Goal: Navigation & Orientation: Find specific page/section

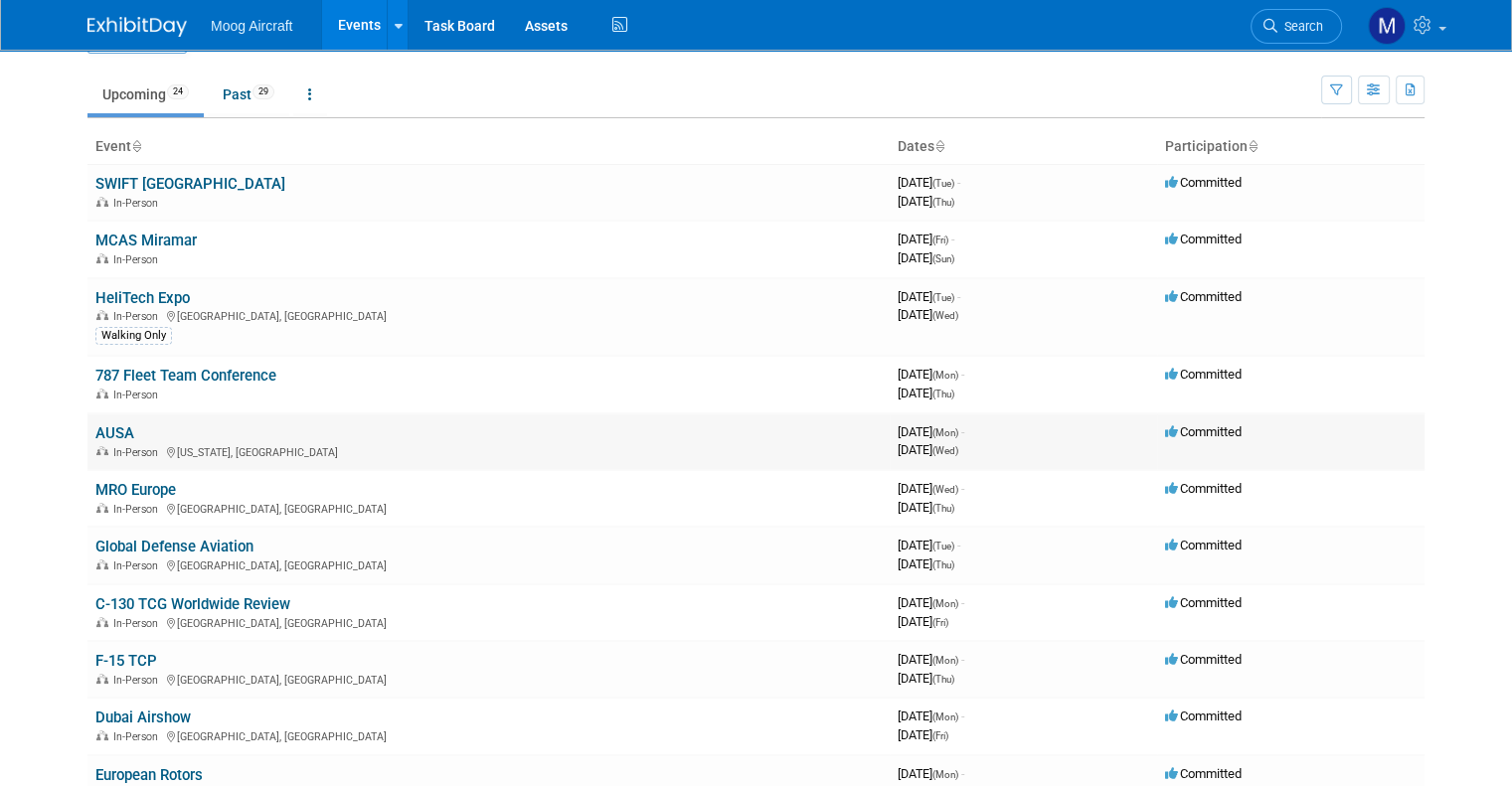
scroll to position [48, 0]
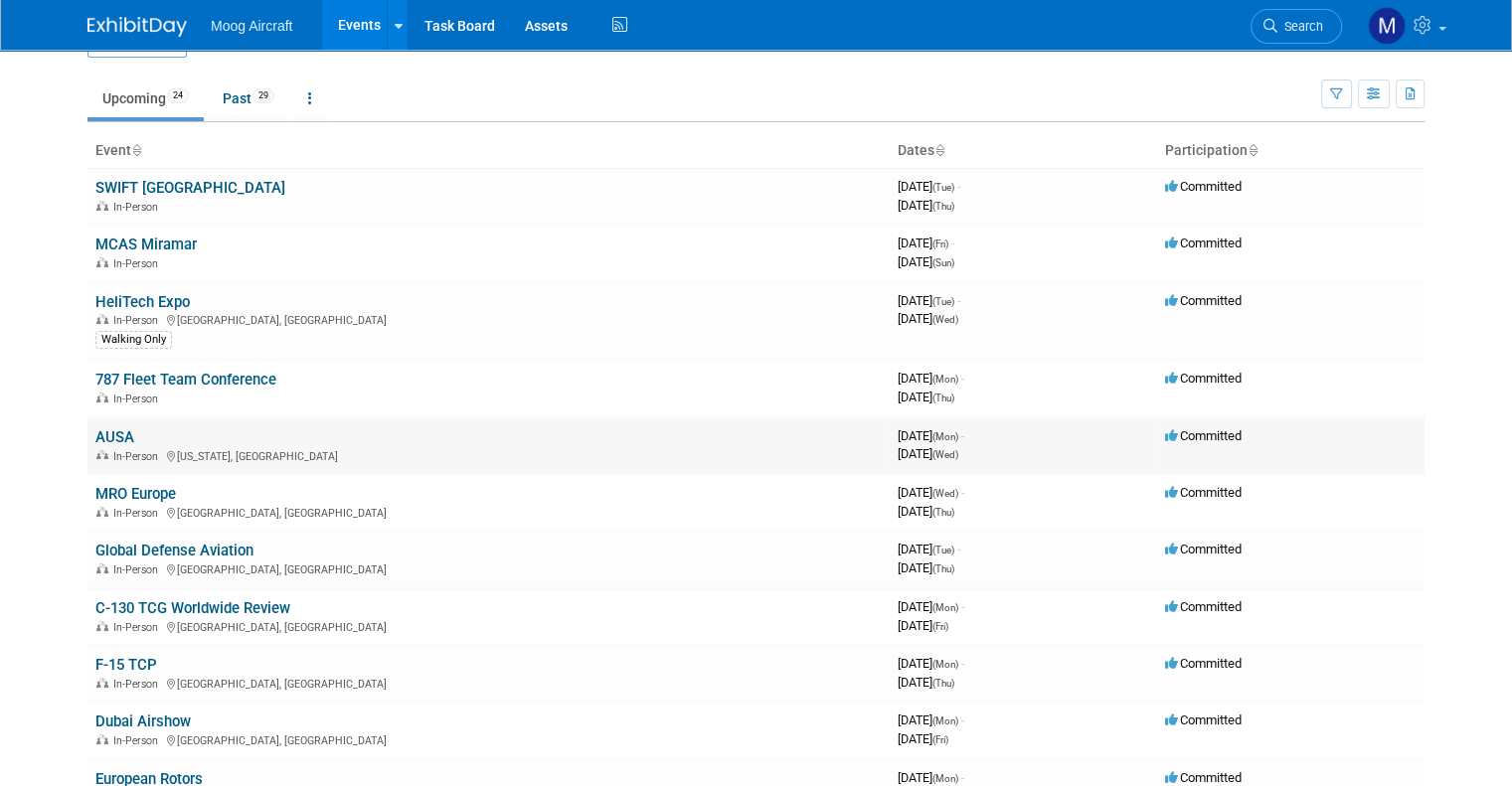
click at [100, 434] on link "AUSA" at bounding box center [115, 438] width 39 height 18
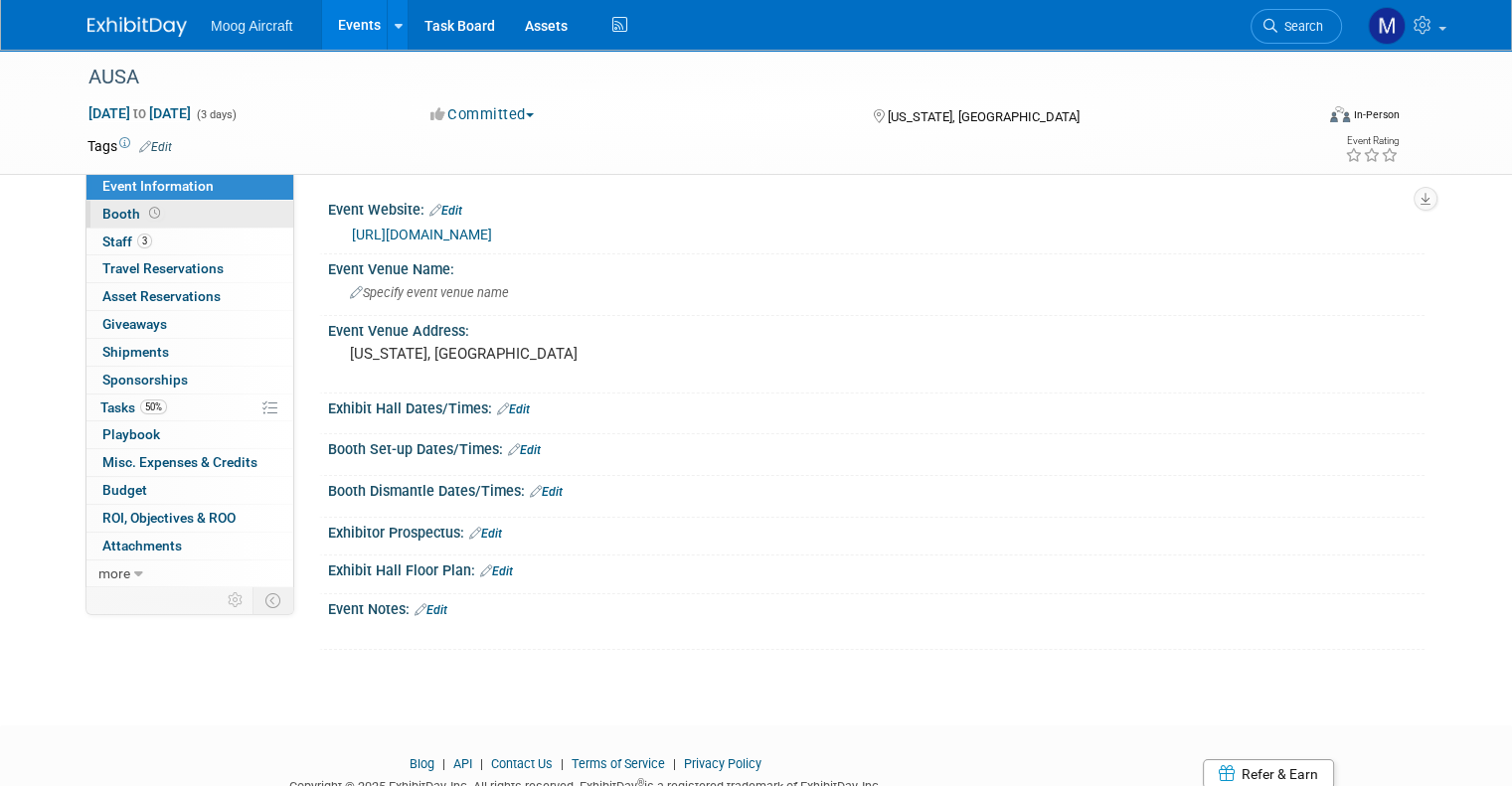
click at [103, 217] on span "Booth" at bounding box center [134, 213] width 62 height 16
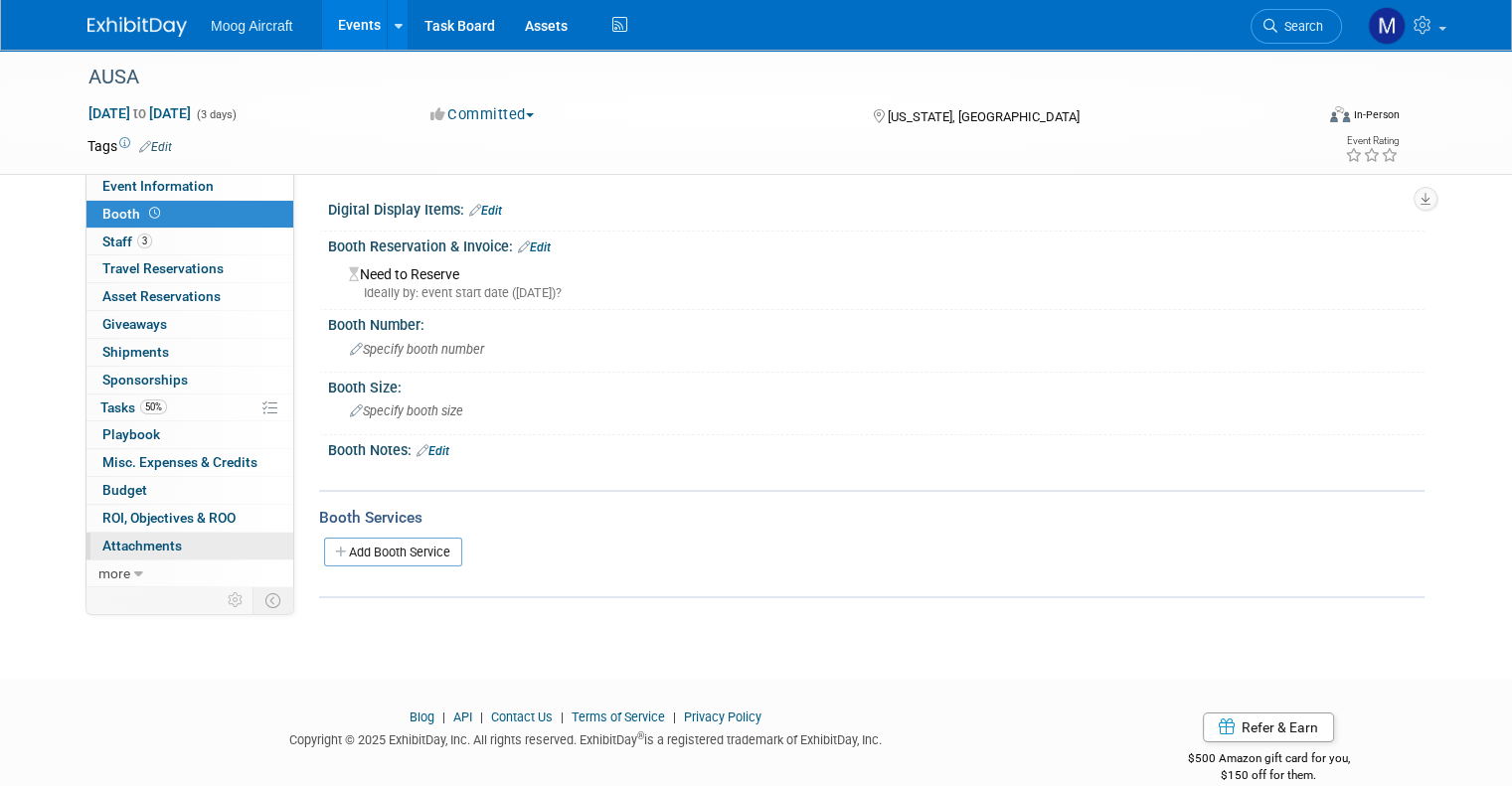
click at [132, 538] on span "Attachments 0" at bounding box center [143, 546] width 80 height 16
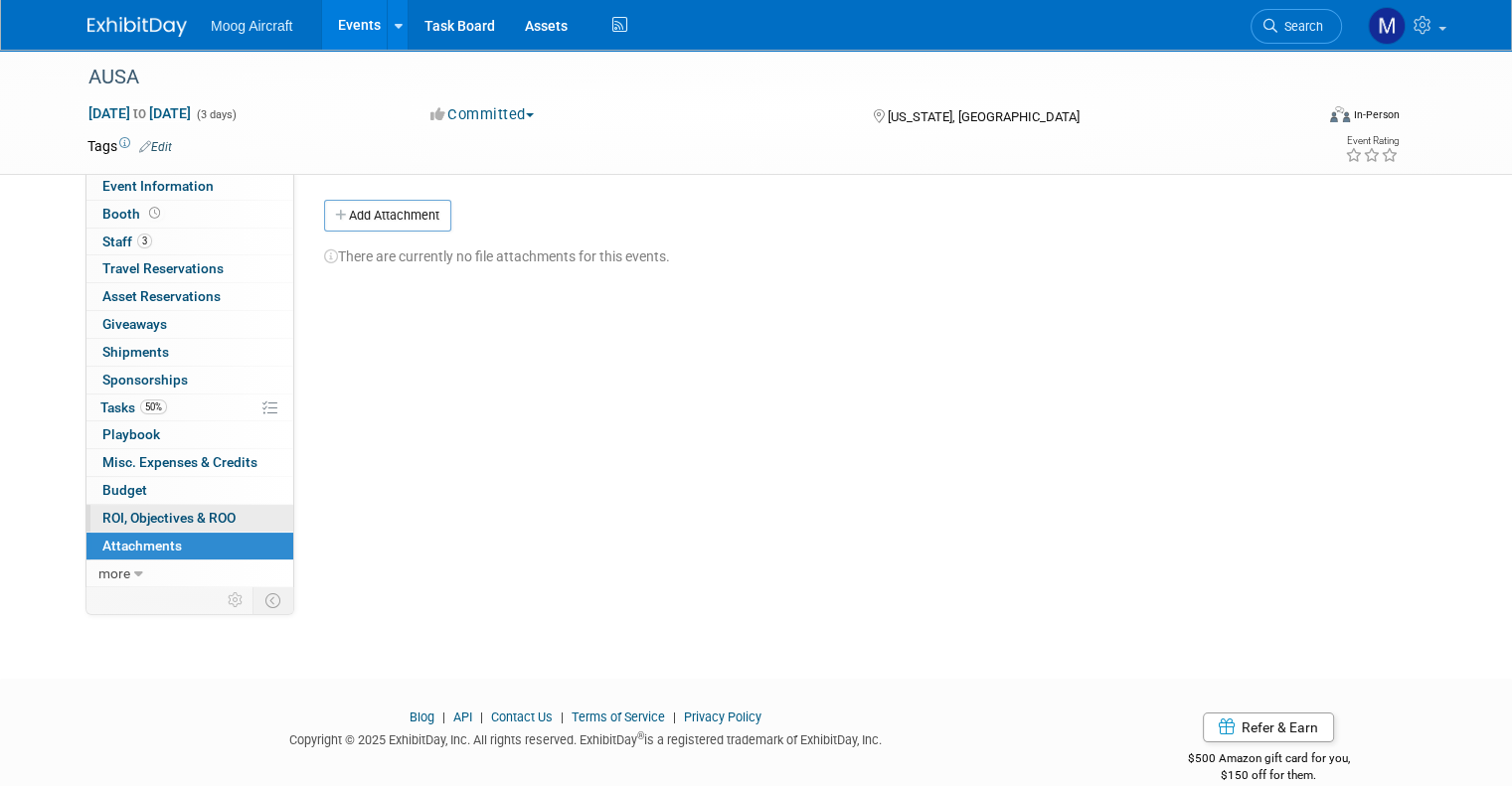
click at [130, 523] on span "ROI, Objectives & ROO 0" at bounding box center [170, 518] width 134 height 16
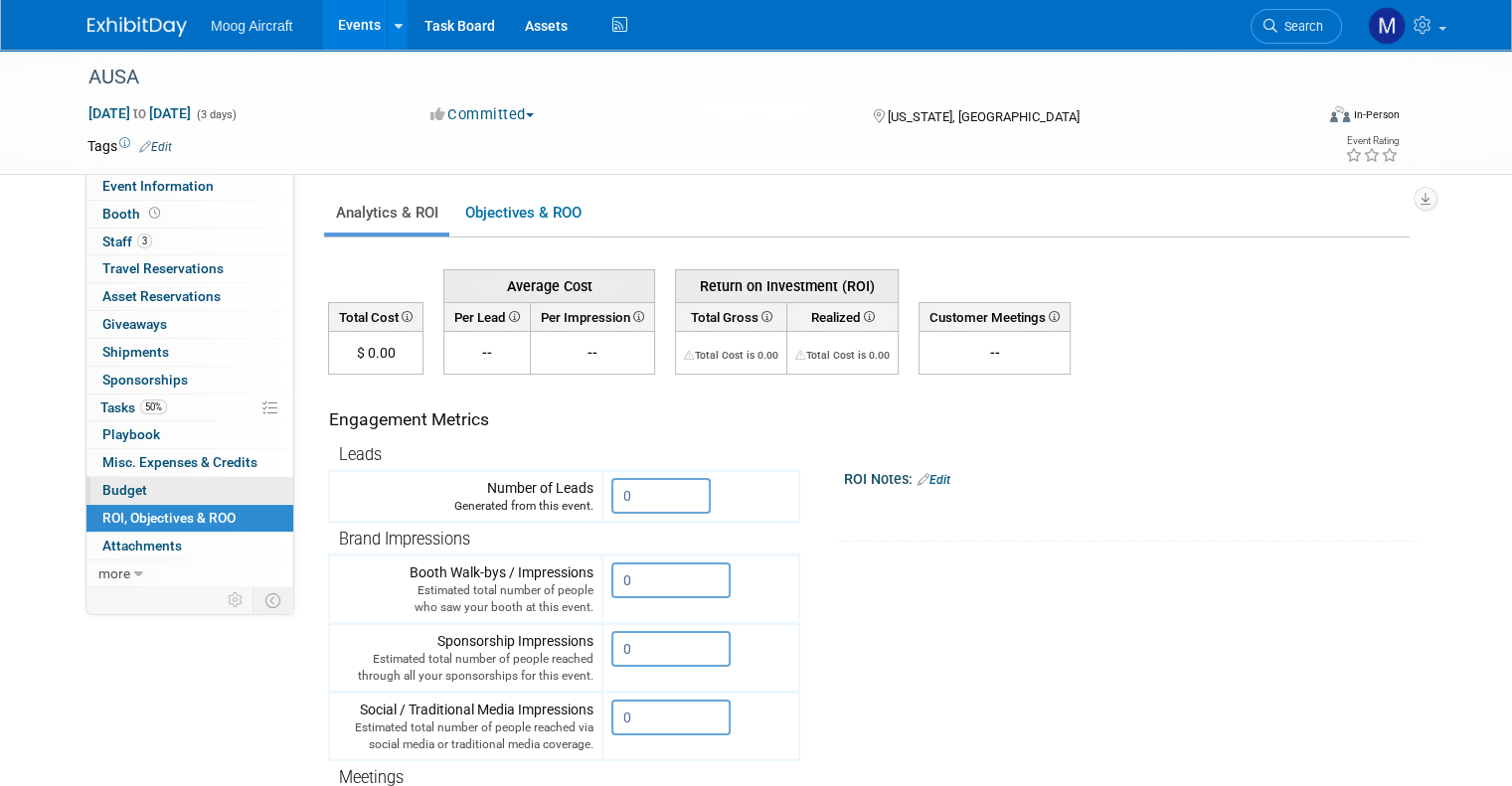
click at [136, 493] on link "Budget" at bounding box center [189, 490] width 206 height 27
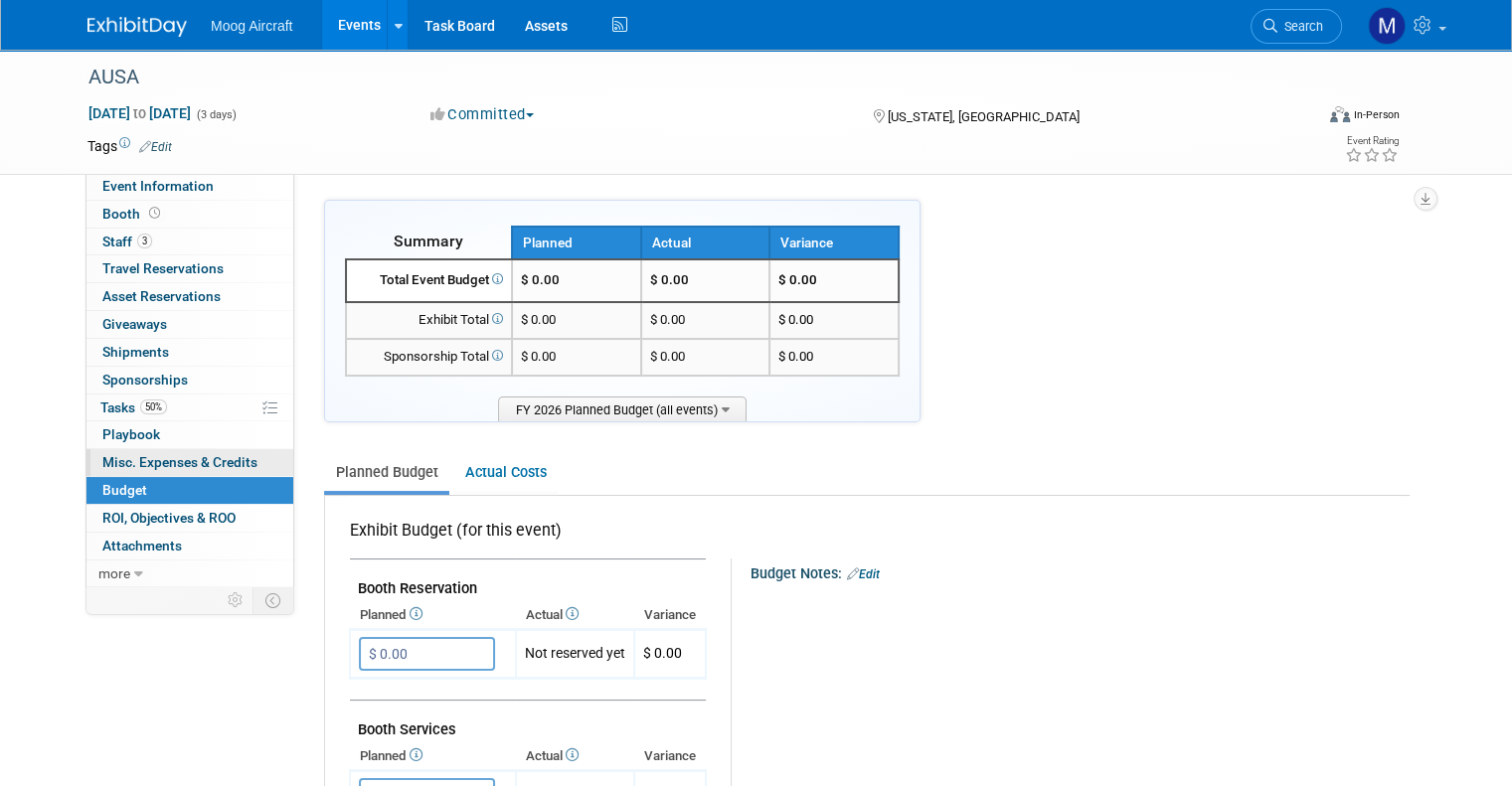
click at [126, 465] on span "Misc. Expenses & Credits 0" at bounding box center [180, 463] width 155 height 16
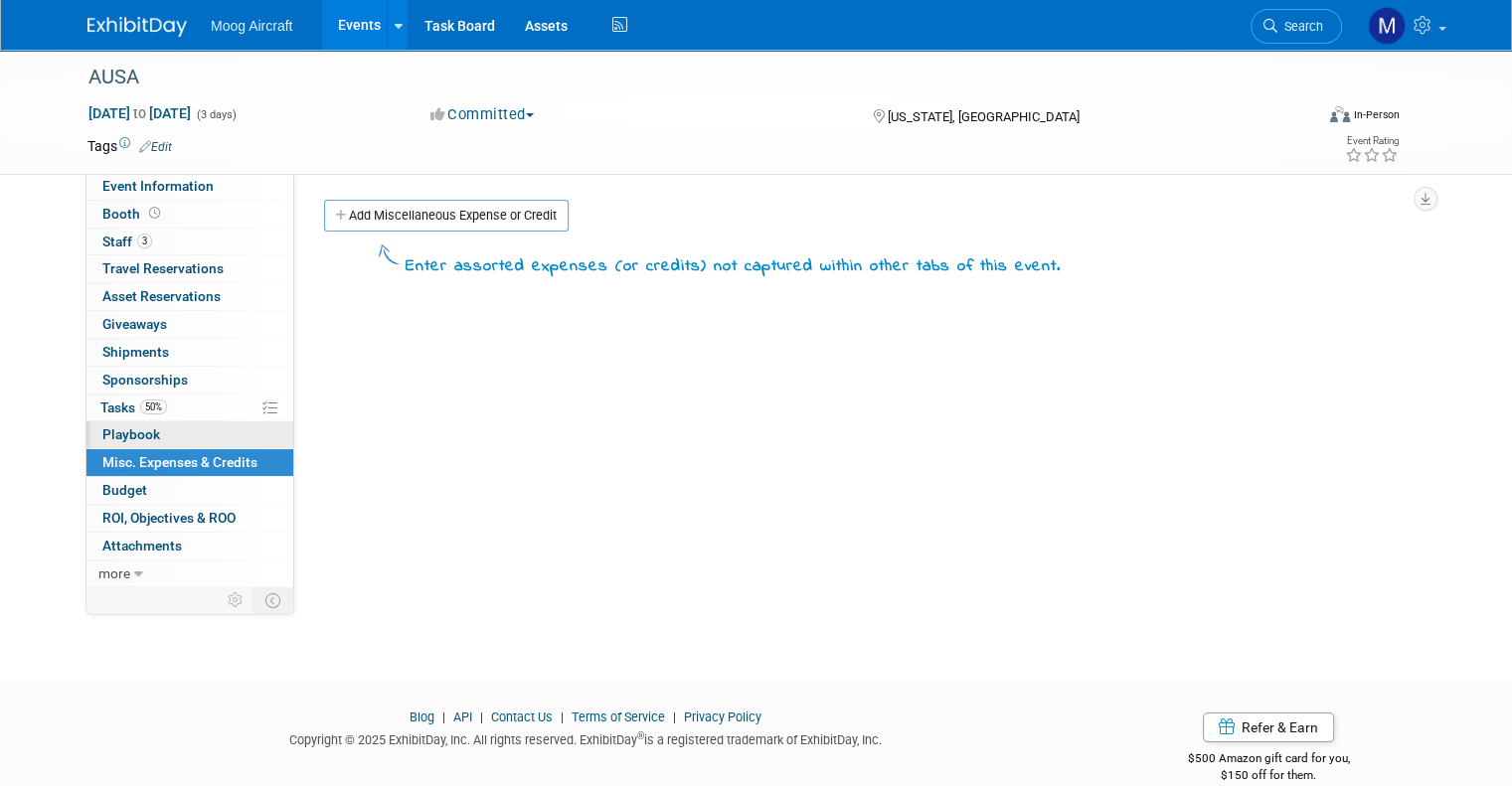
click at [103, 433] on span "Playbook 0" at bounding box center [132, 435] width 58 height 16
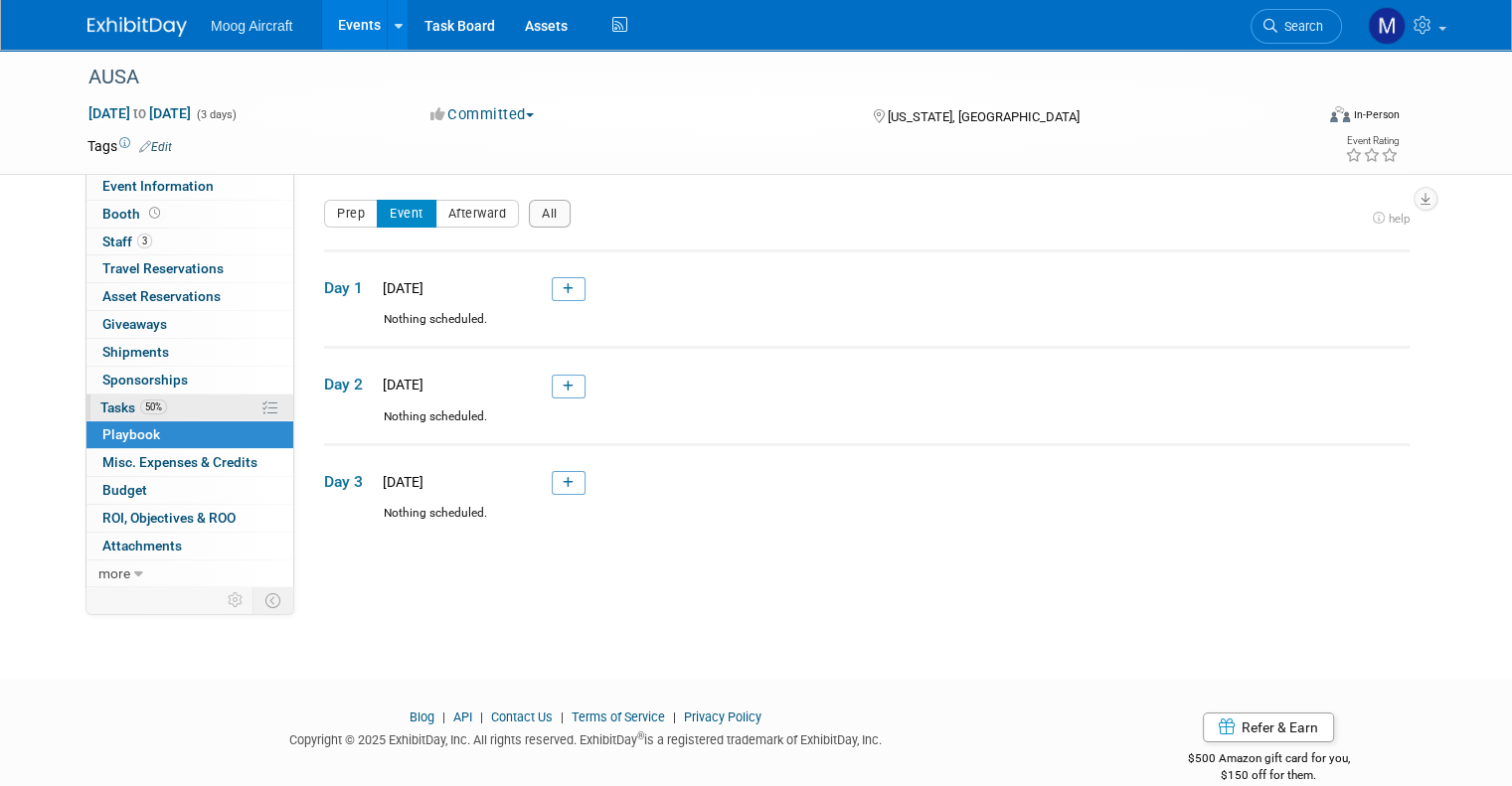
click at [97, 396] on link "50% Tasks 50%" at bounding box center [189, 408] width 206 height 27
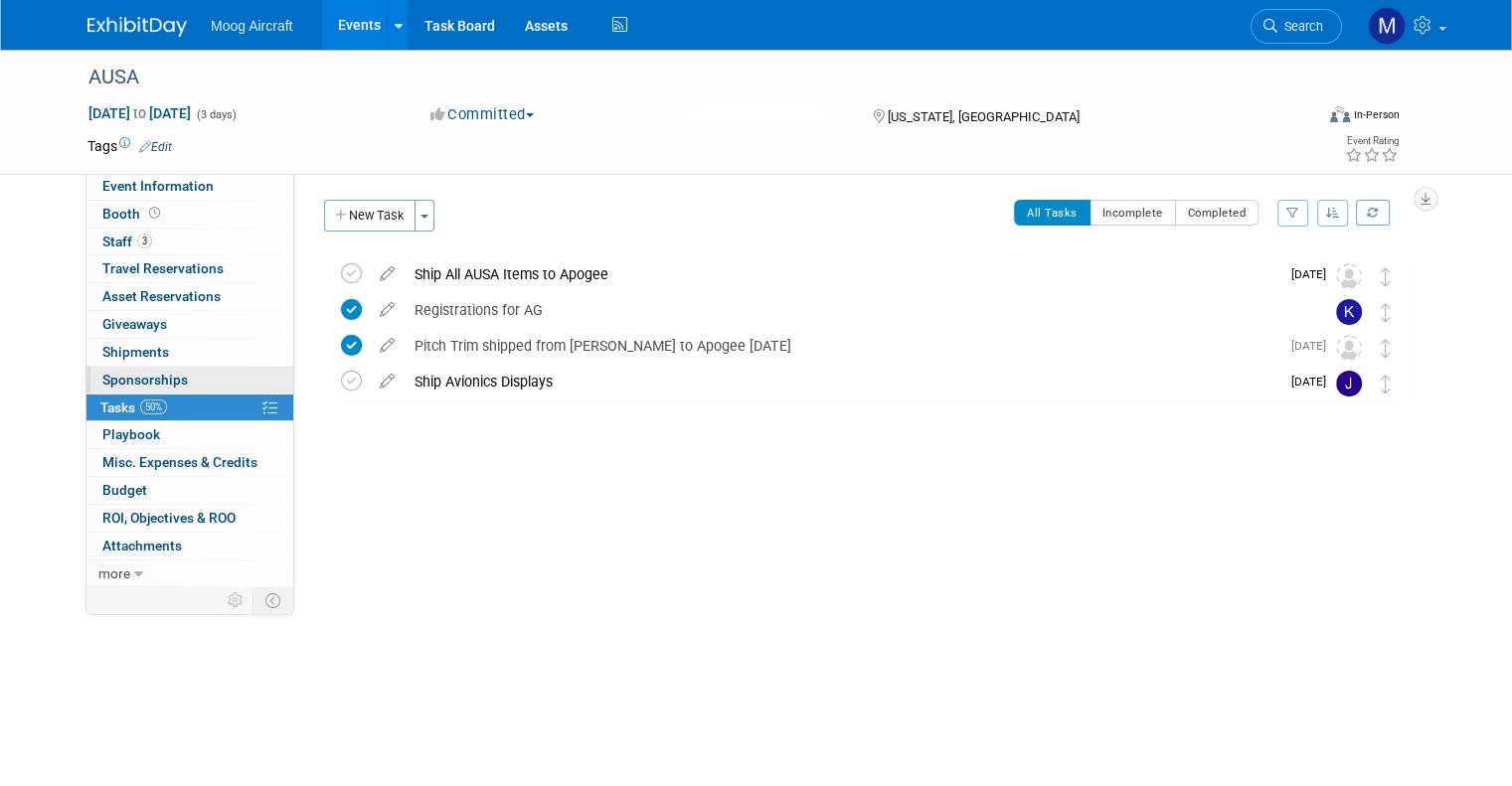
click at [103, 372] on span "Sponsorships 0" at bounding box center [146, 380] width 86 height 16
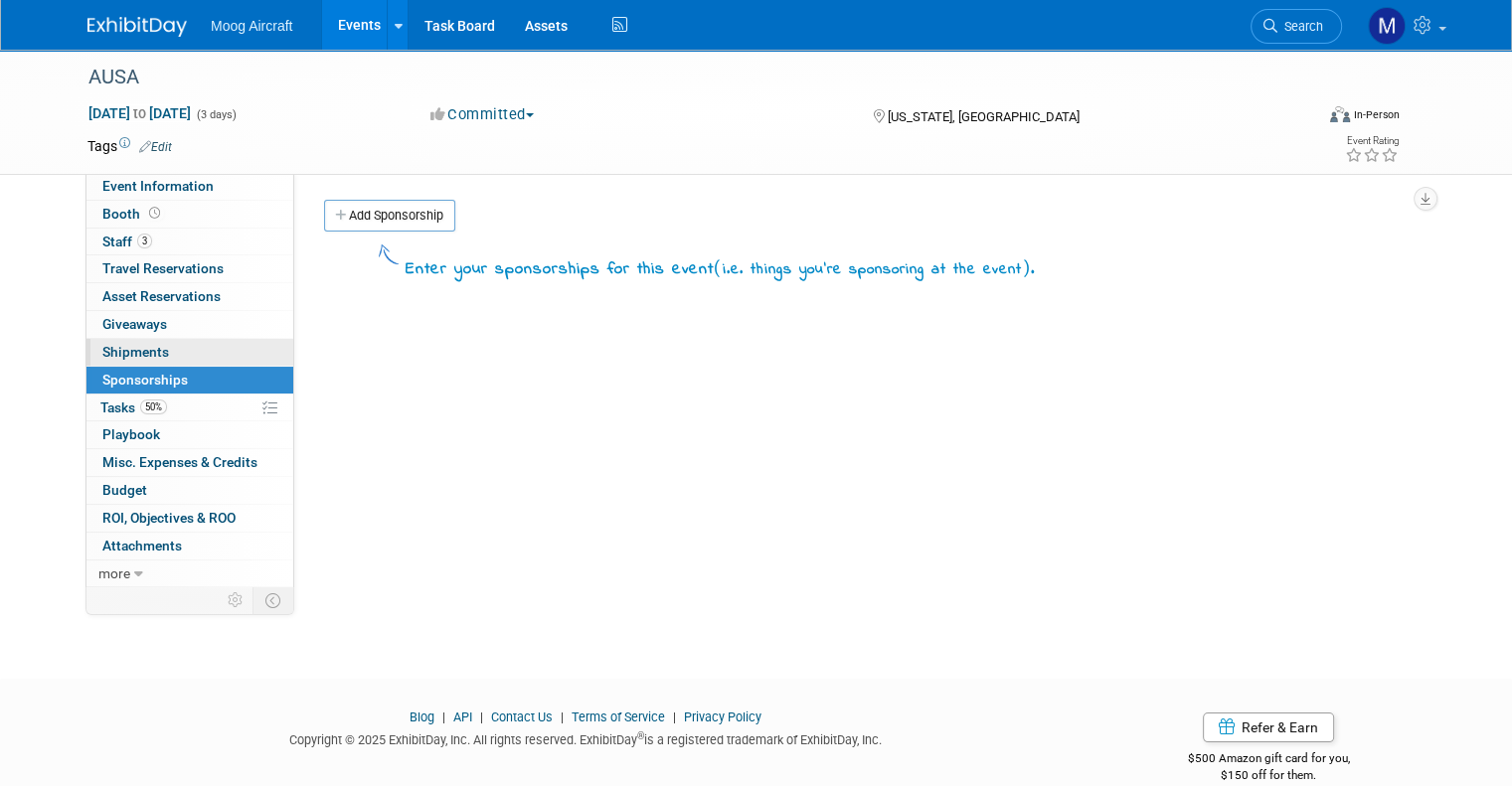
click at [106, 337] on link "0 Giveaways 0" at bounding box center [189, 324] width 206 height 27
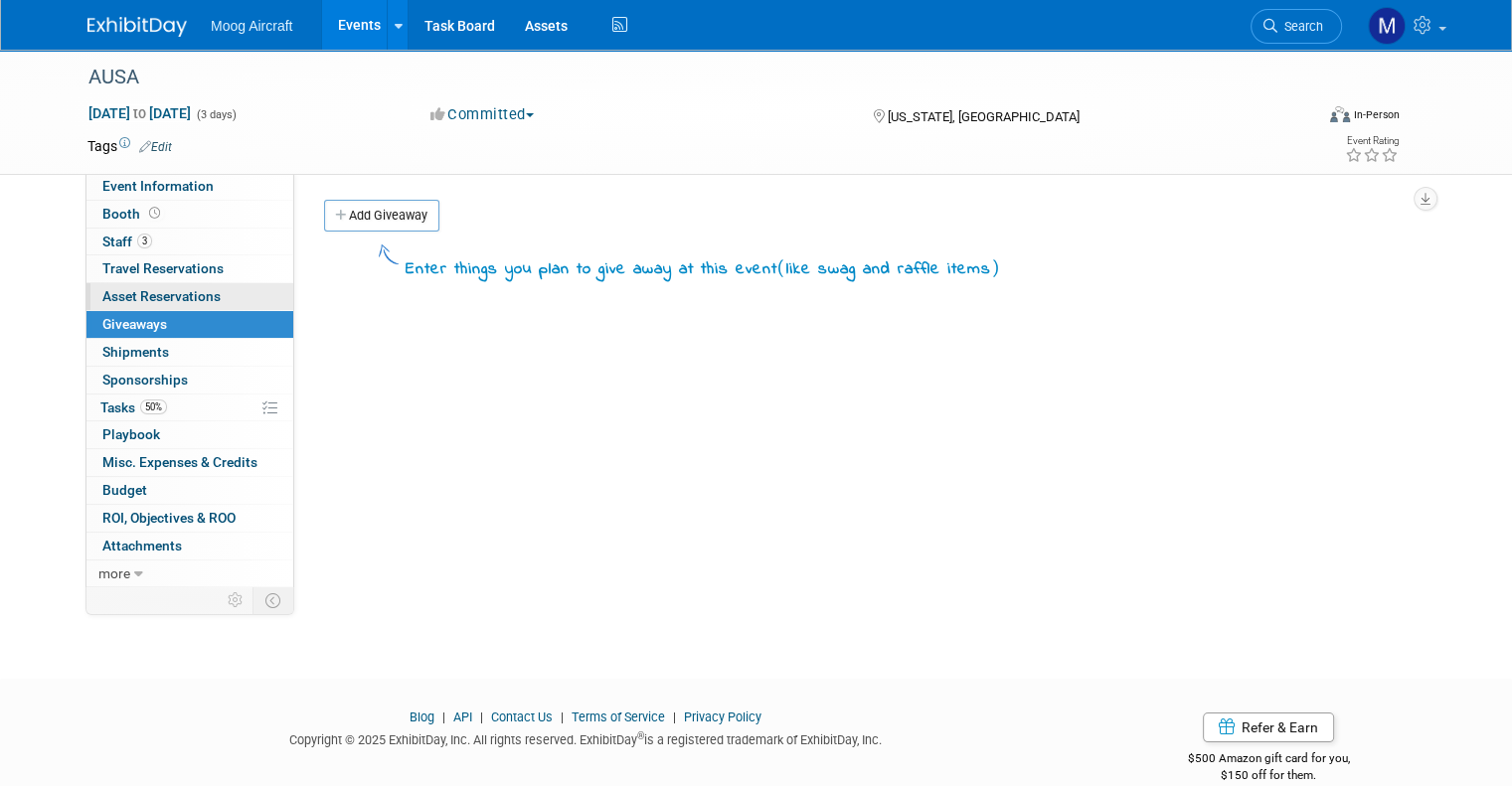
click at [108, 304] on span "Asset Reservations 0" at bounding box center [162, 296] width 119 height 16
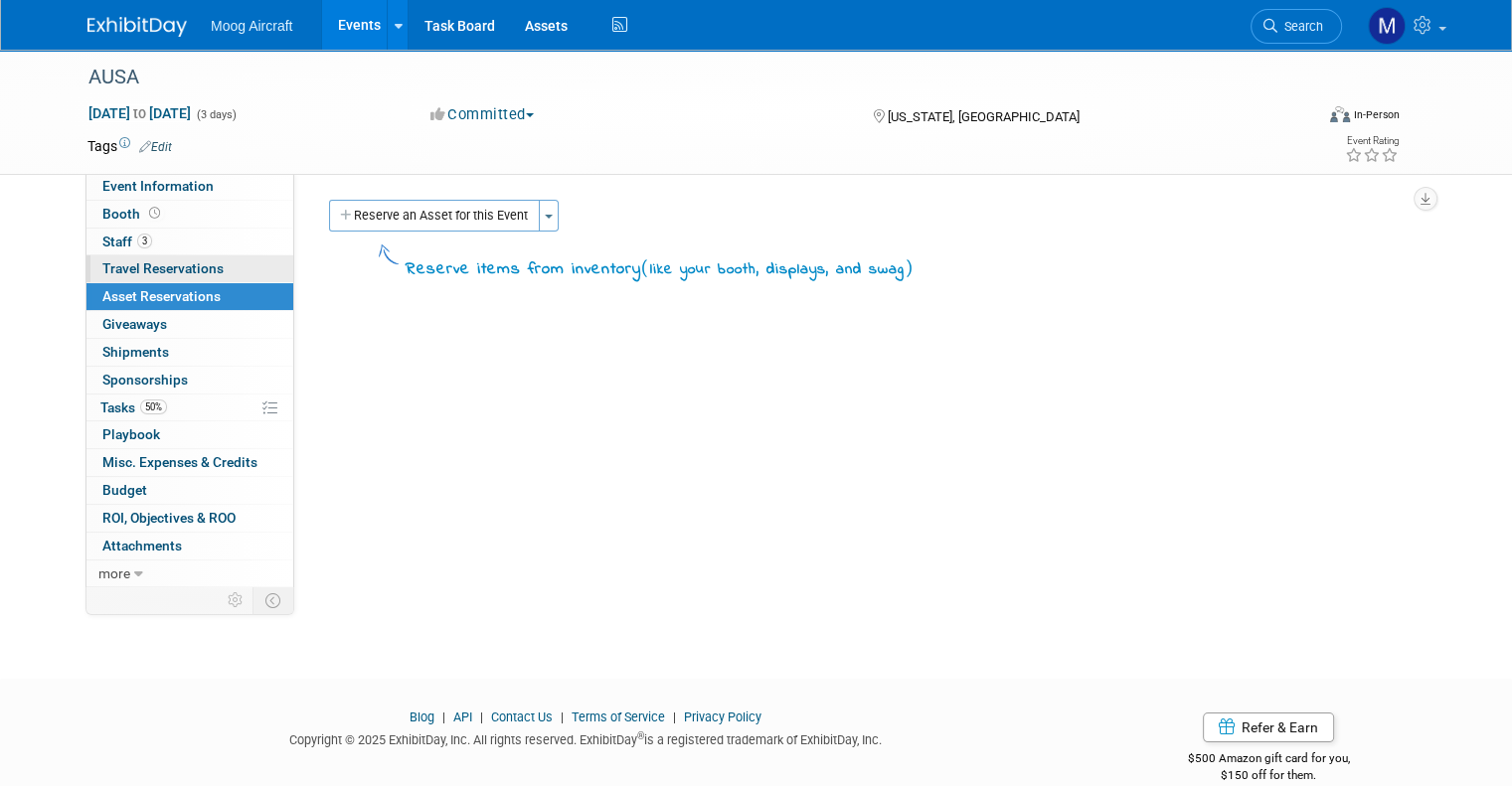
click at [118, 274] on span "Travel Reservations 0" at bounding box center [164, 268] width 122 height 16
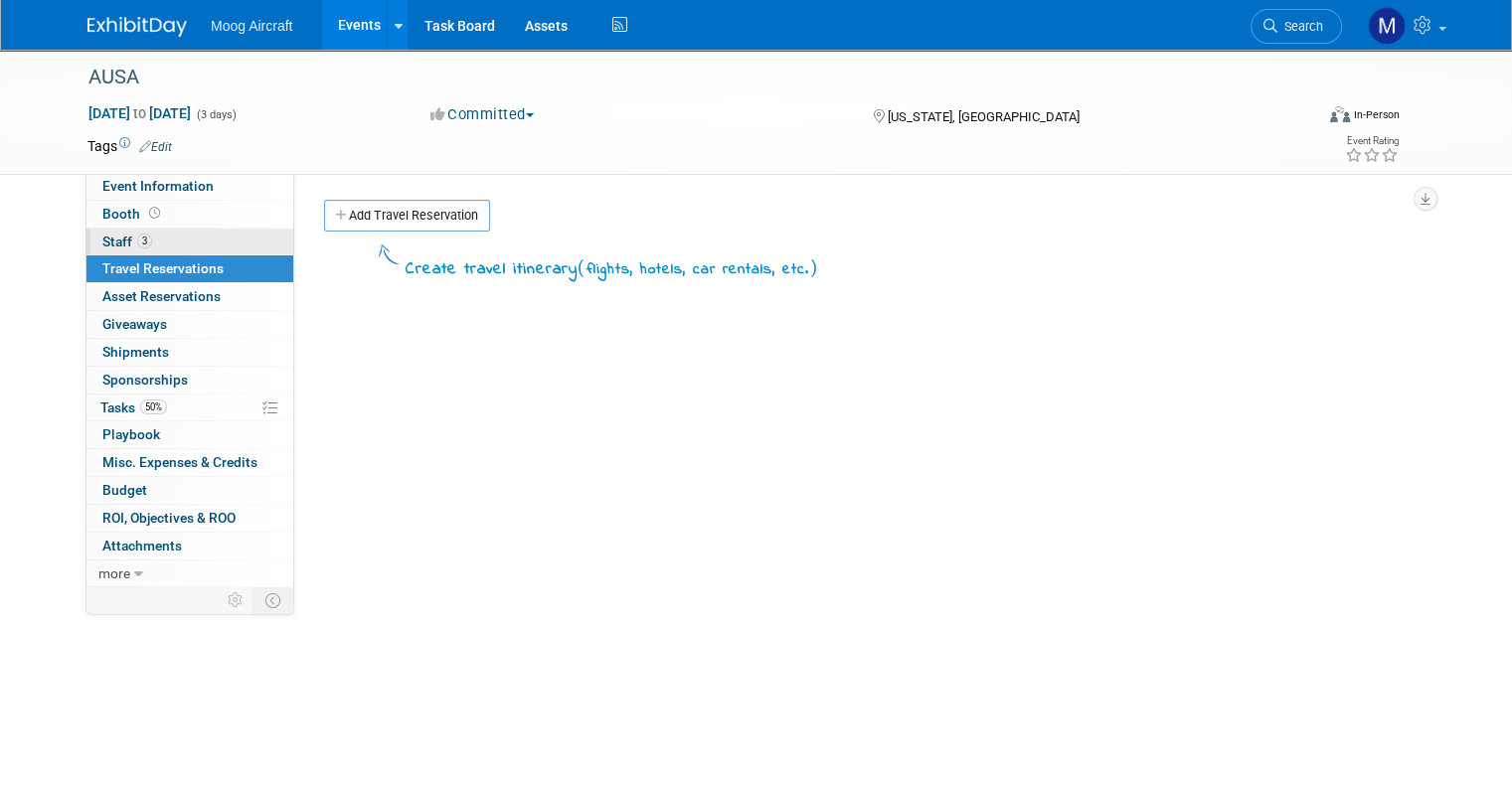
click at [103, 245] on span "Staff 3" at bounding box center [128, 241] width 50 height 16
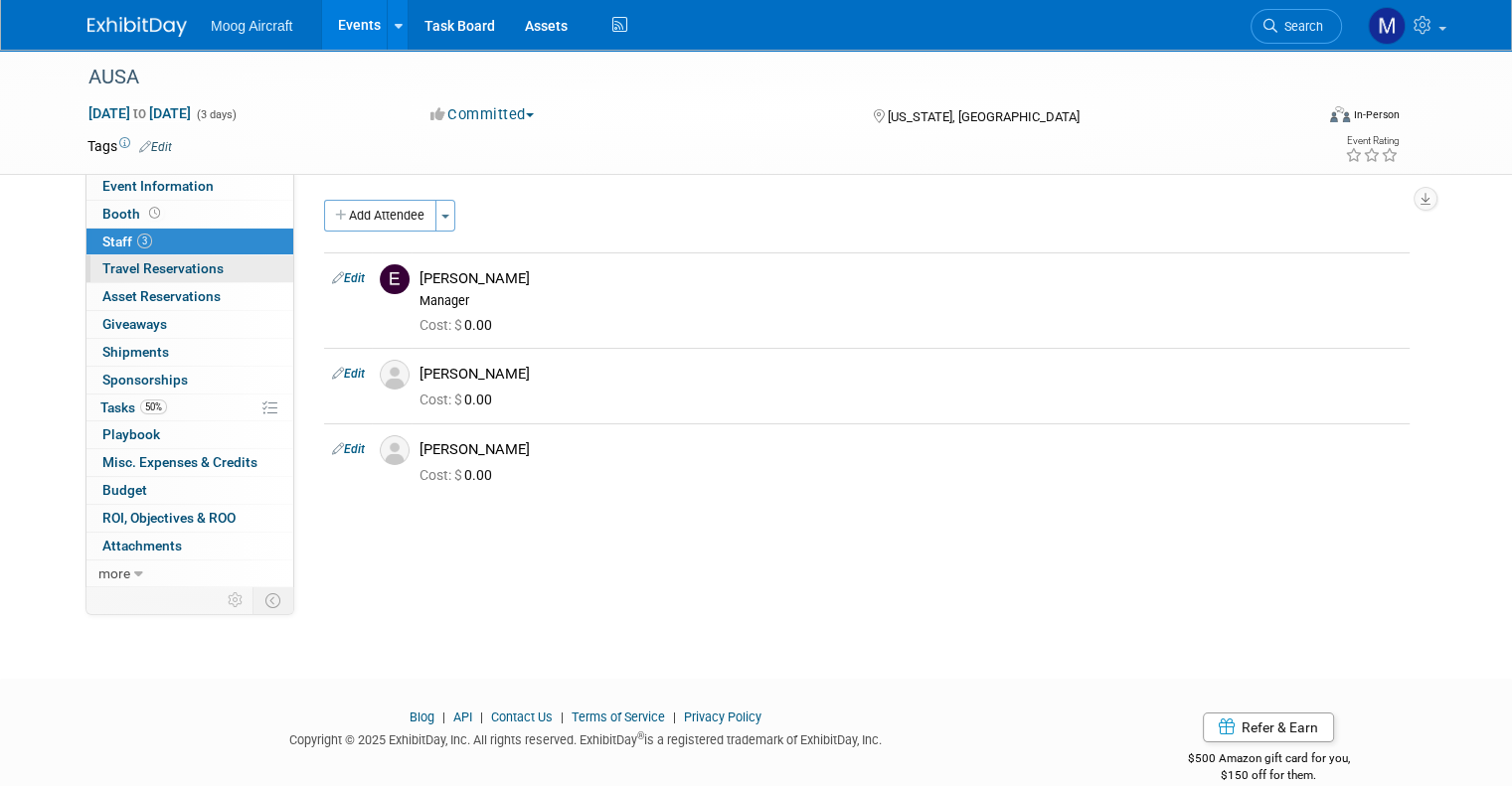
click at [160, 266] on span "Travel Reservations 0" at bounding box center [164, 268] width 122 height 16
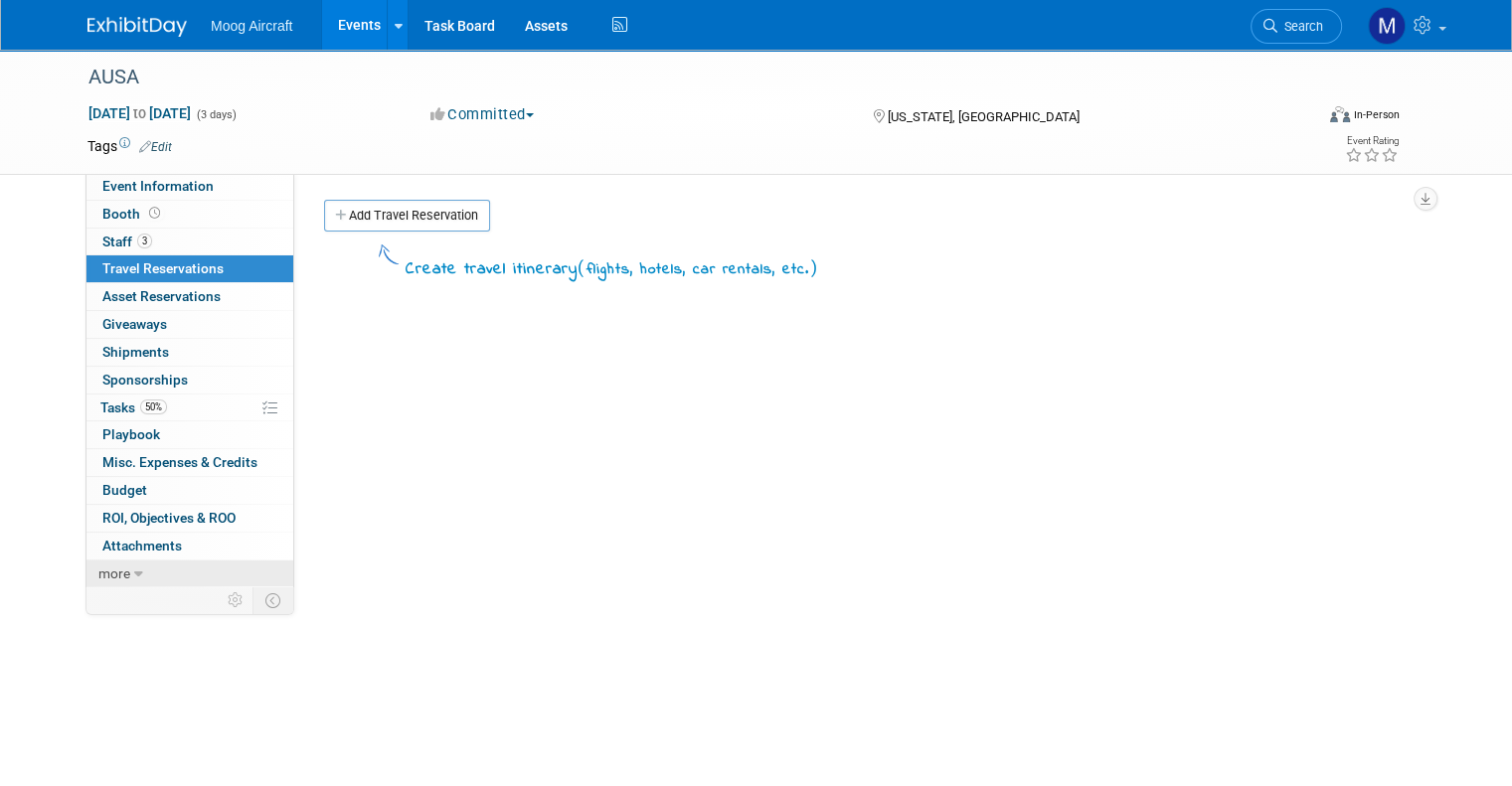
click at [106, 566] on span "more" at bounding box center [115, 574] width 32 height 16
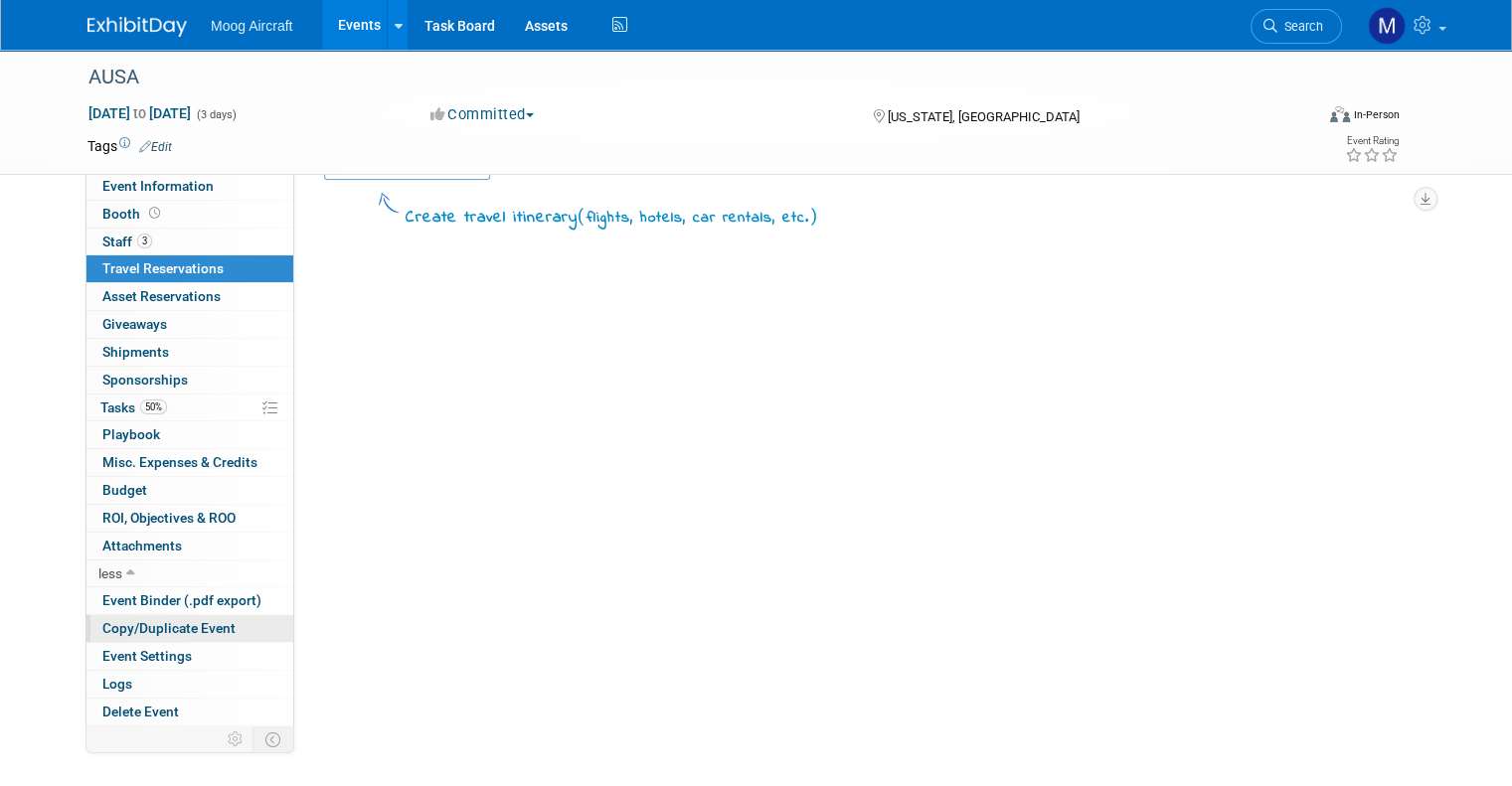
scroll to position [52, 0]
click at [138, 544] on span "Attachments 0" at bounding box center [143, 546] width 80 height 16
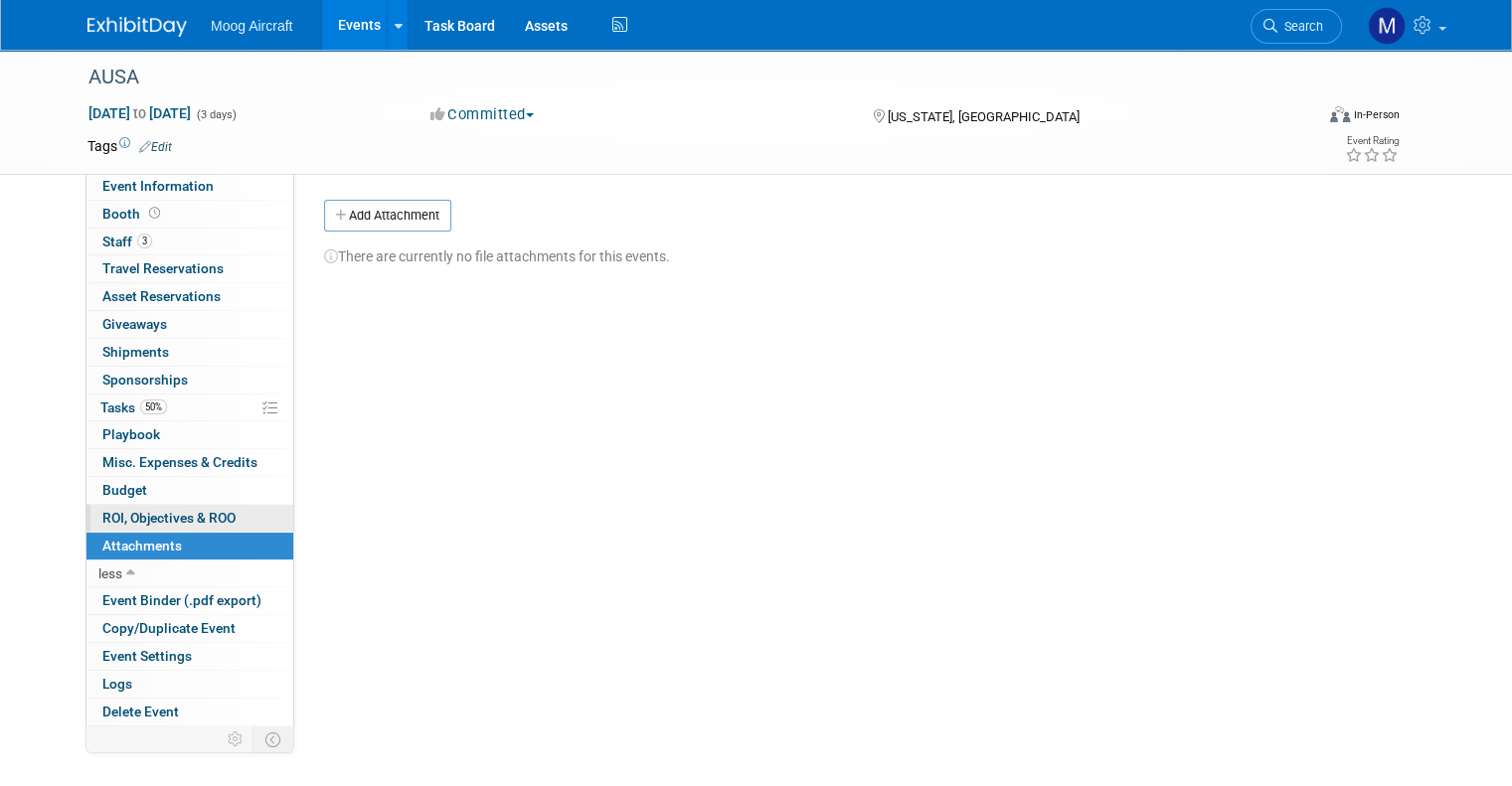
click at [151, 507] on link "0 ROI, Objectives & ROO 0" at bounding box center [189, 518] width 206 height 27
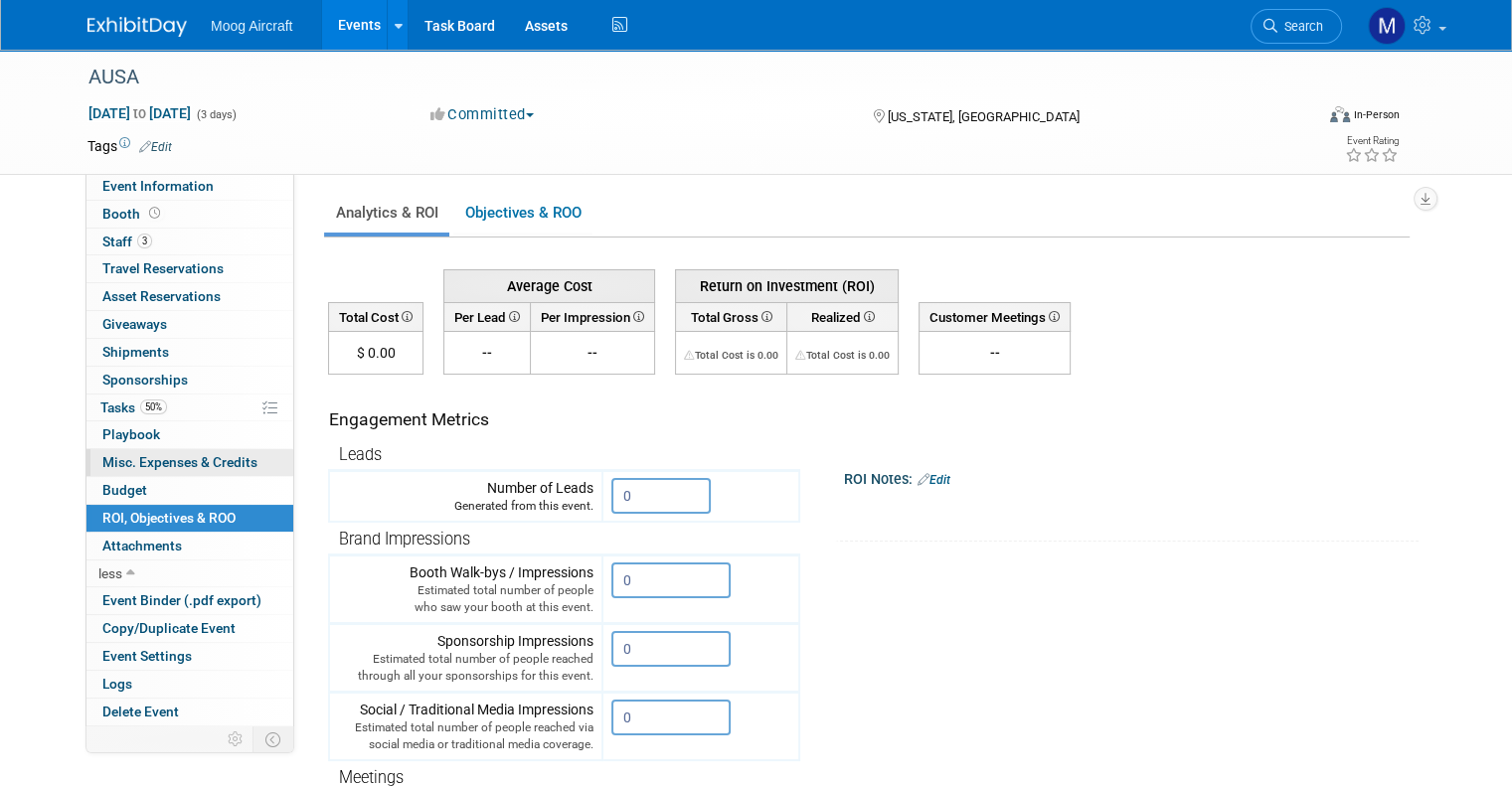
click at [156, 467] on span "Misc. Expenses & Credits 0" at bounding box center [180, 463] width 155 height 16
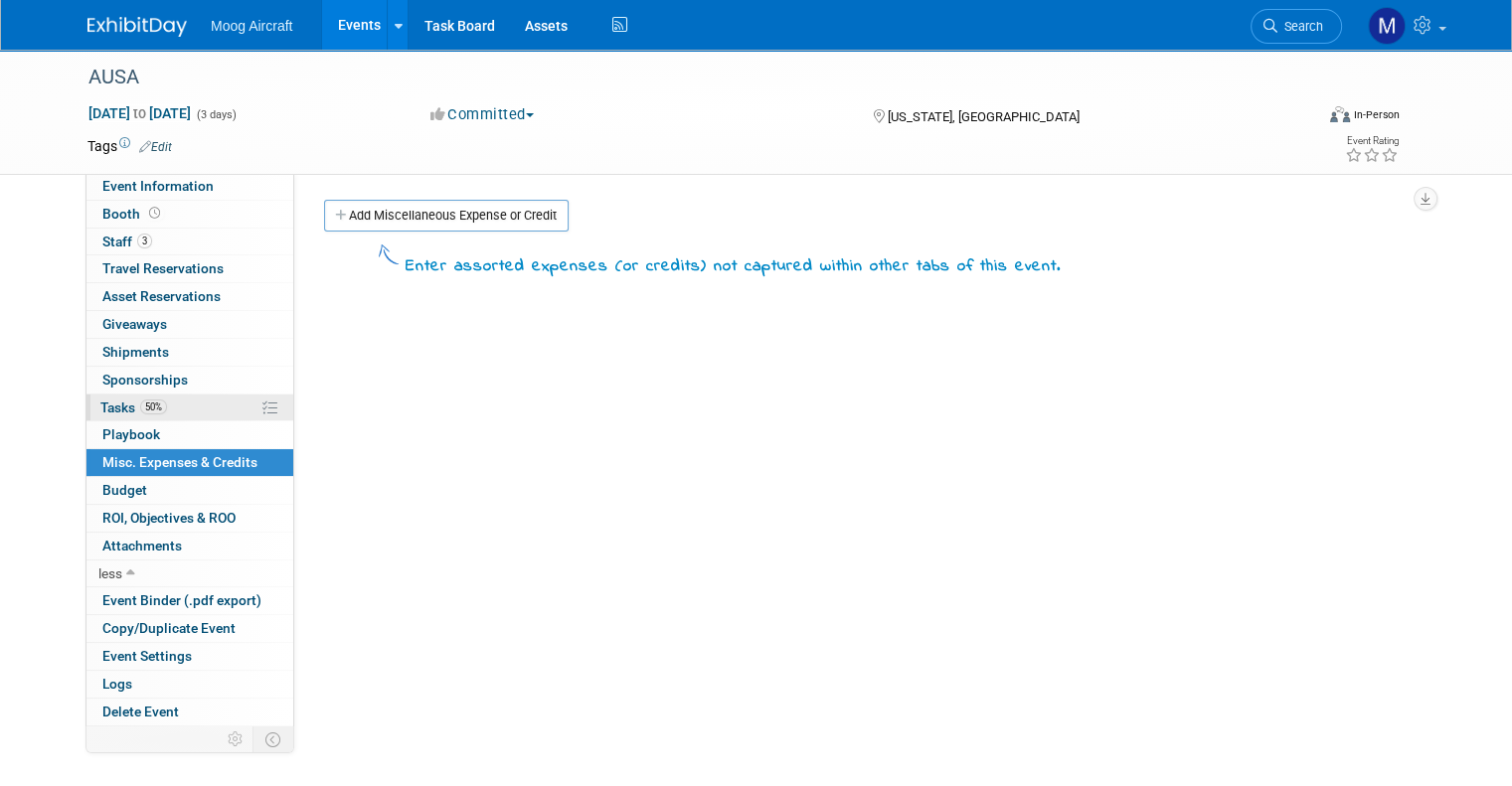
click at [101, 407] on span "Tasks 50%" at bounding box center [134, 408] width 67 height 16
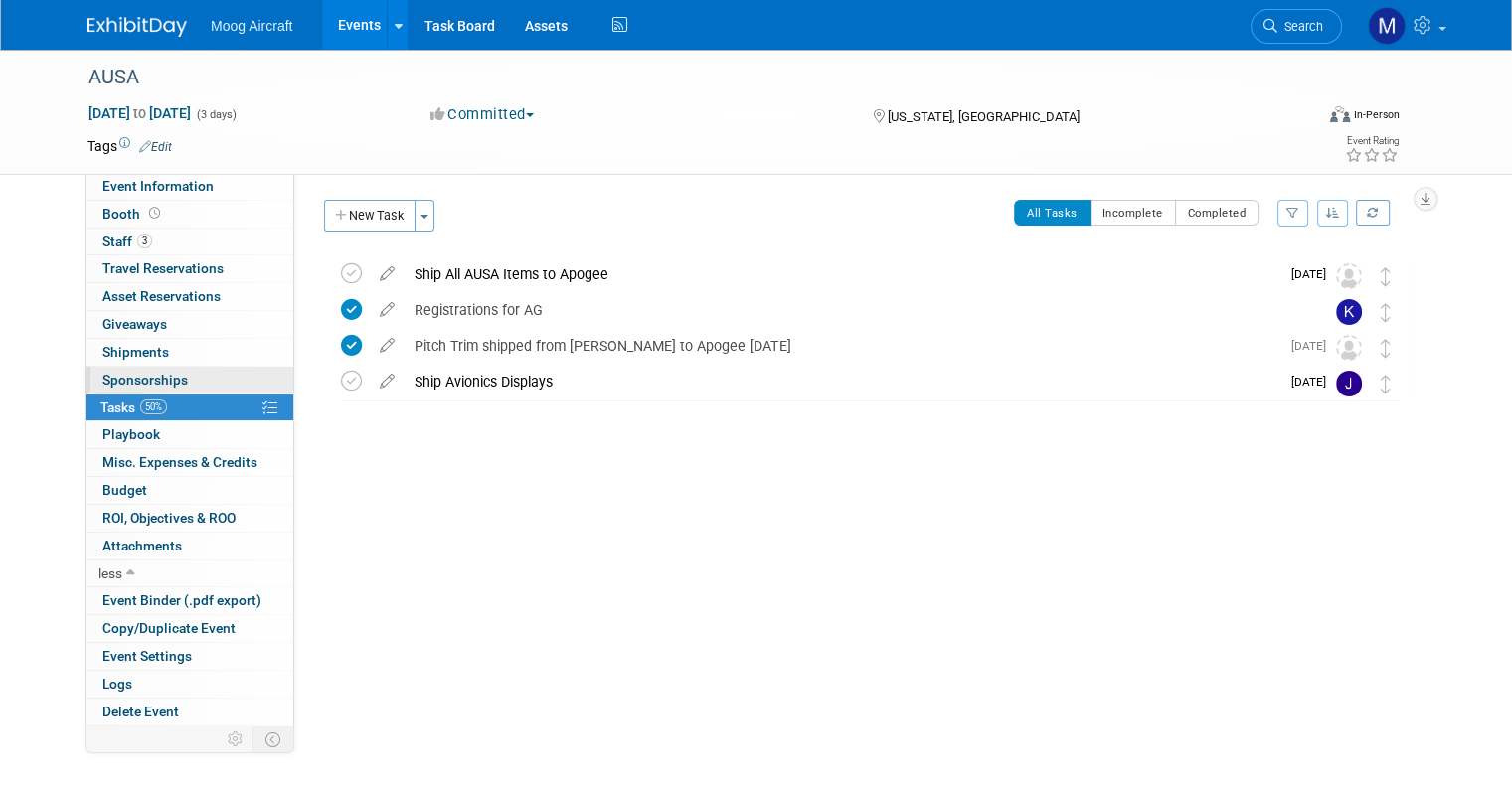
click at [114, 373] on span "Sponsorships 0" at bounding box center [146, 380] width 86 height 16
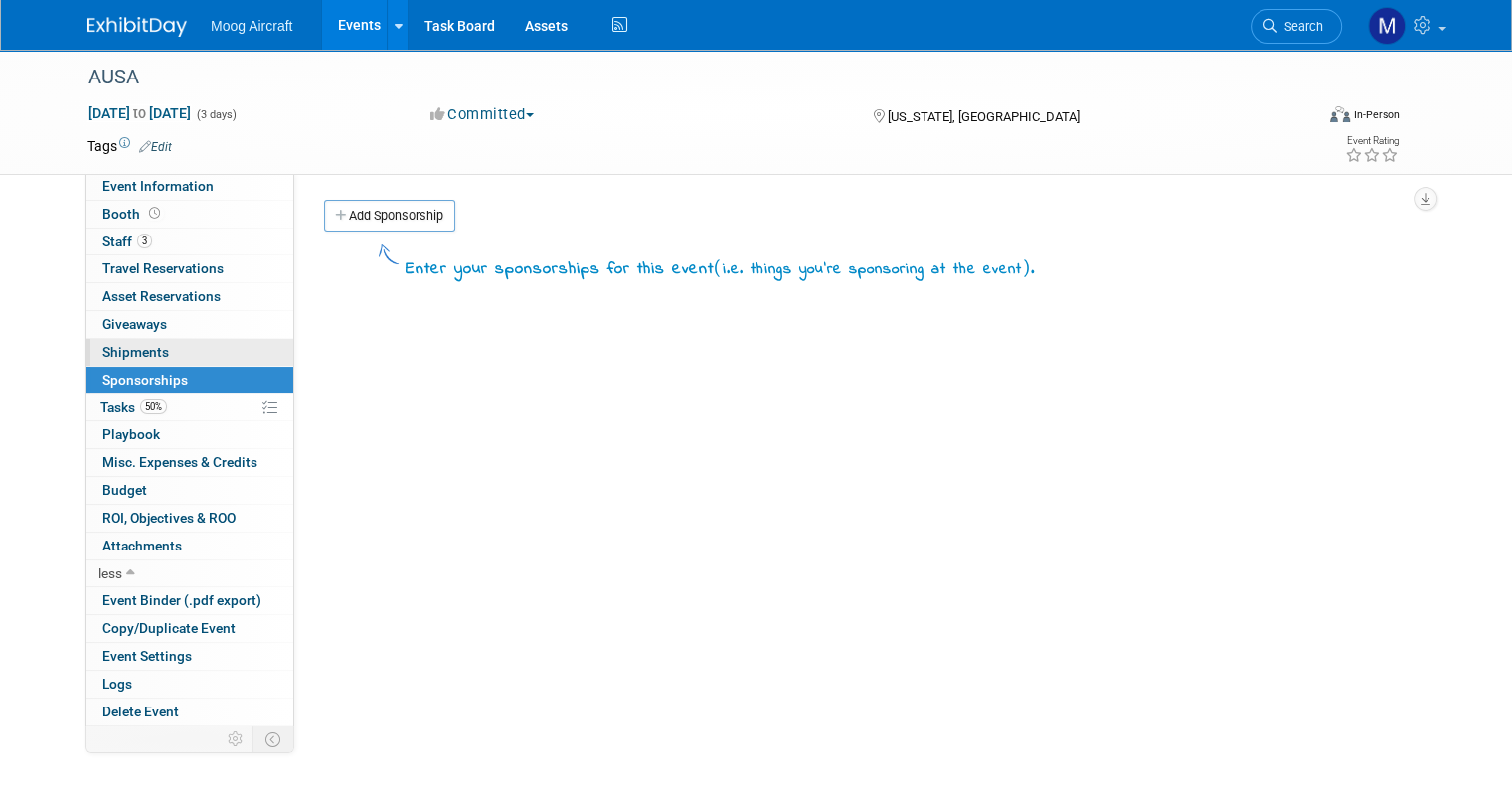
click at [110, 349] on span "Shipments 0" at bounding box center [136, 352] width 67 height 16
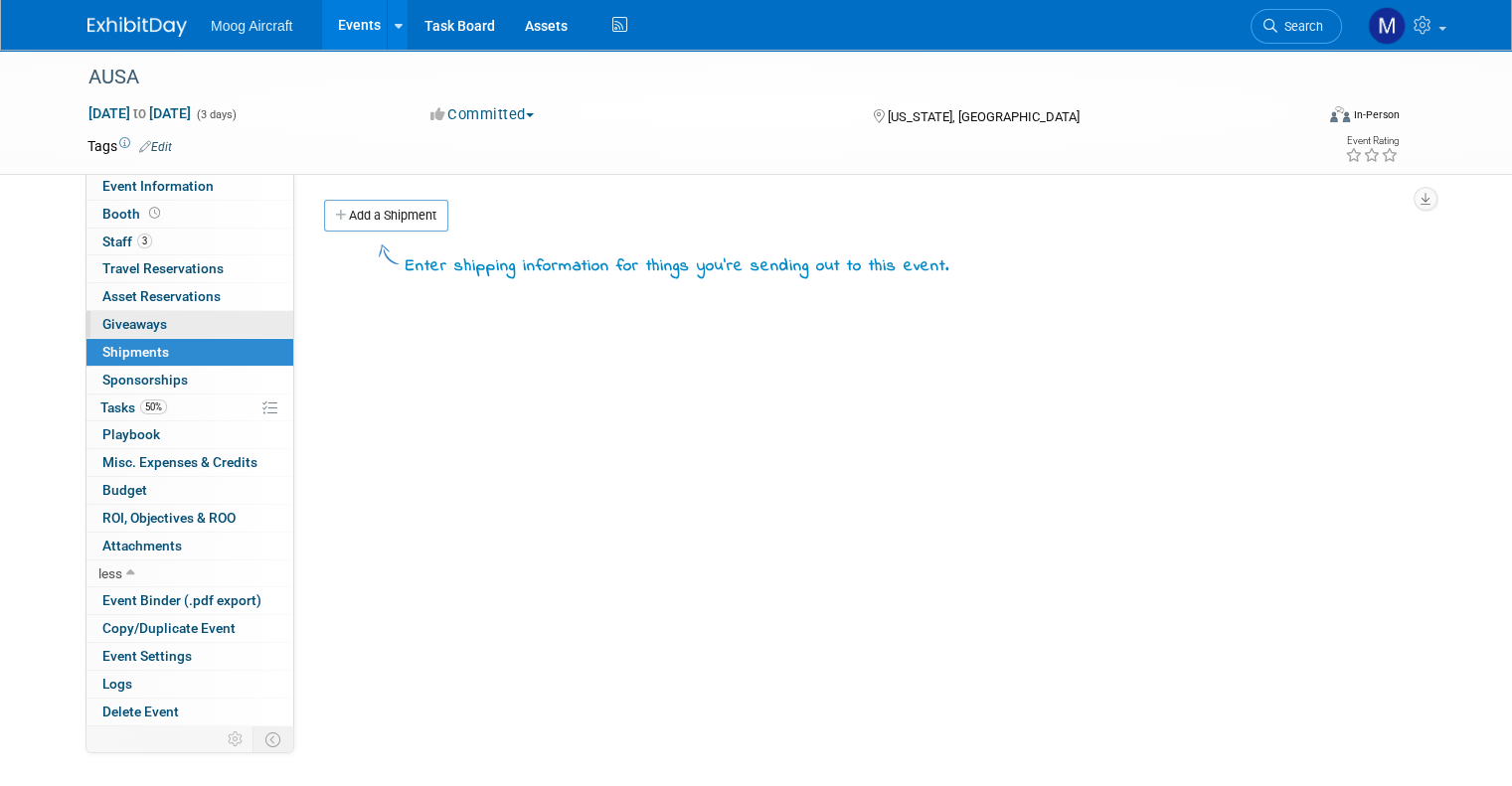
click at [130, 317] on span "Giveaways 0" at bounding box center [135, 324] width 65 height 16
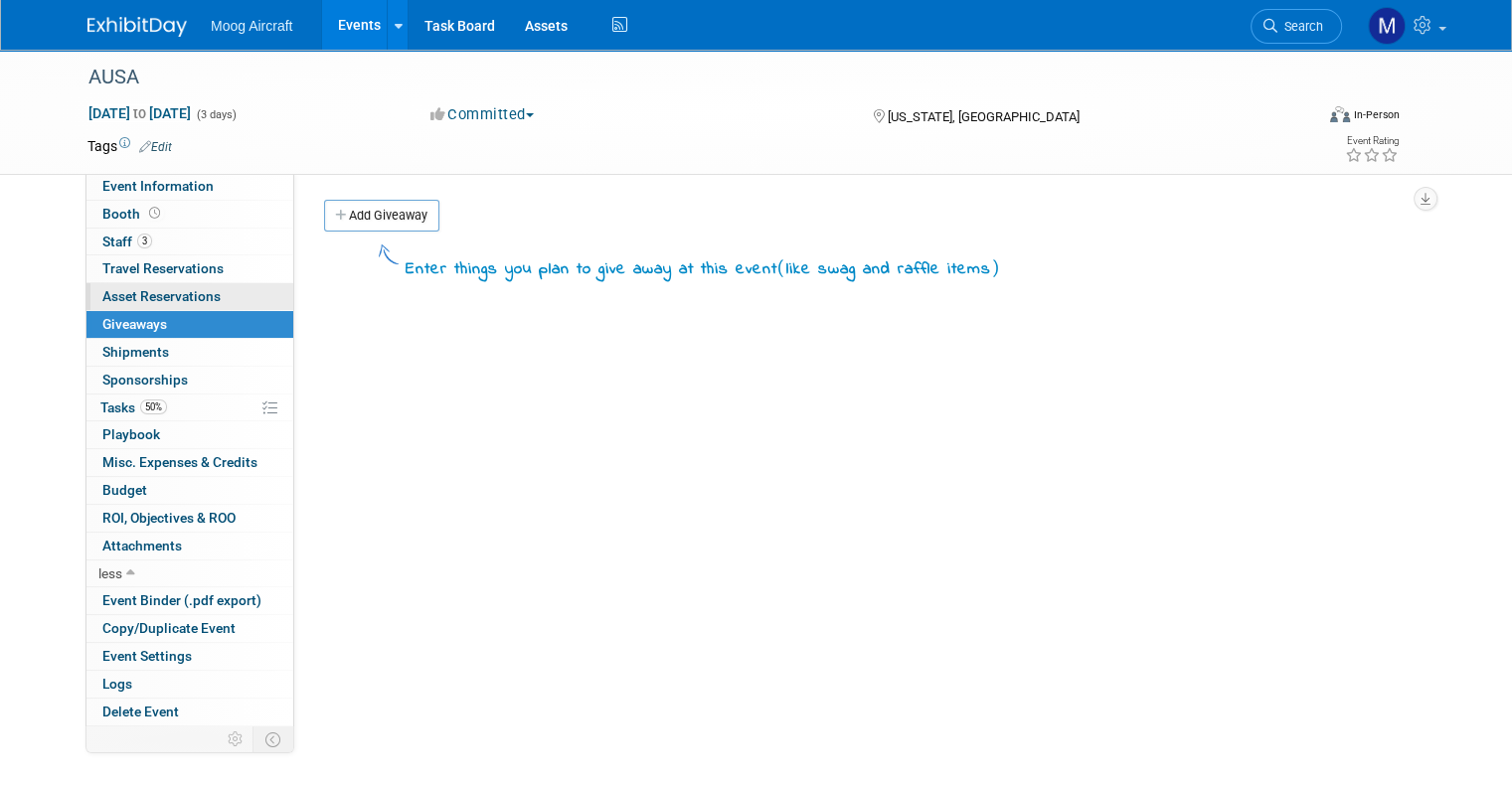
click at [145, 288] on span "Asset Reservations 0" at bounding box center [162, 296] width 119 height 16
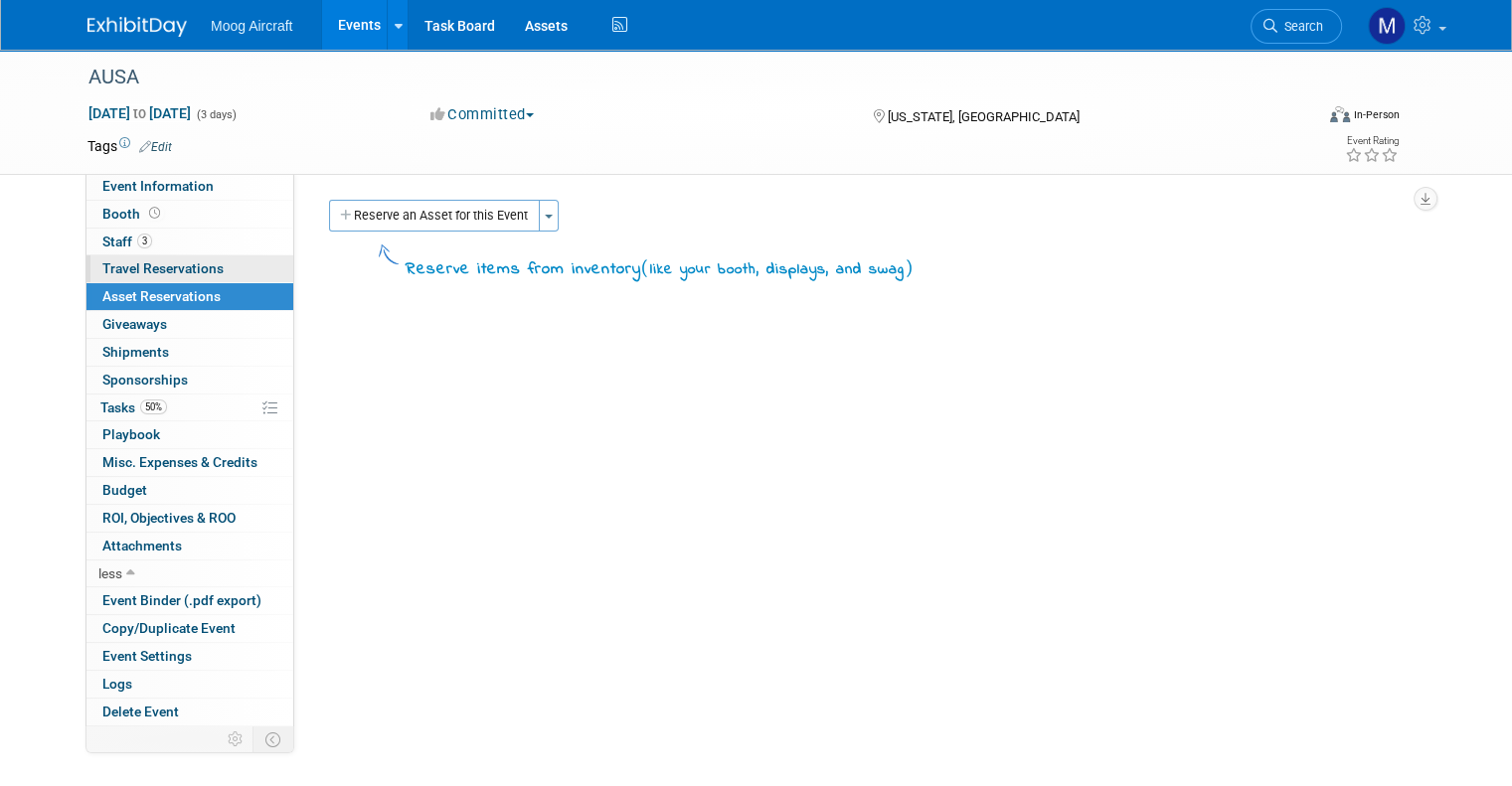
click at [135, 264] on span "Travel Reservations 0" at bounding box center [164, 268] width 122 height 16
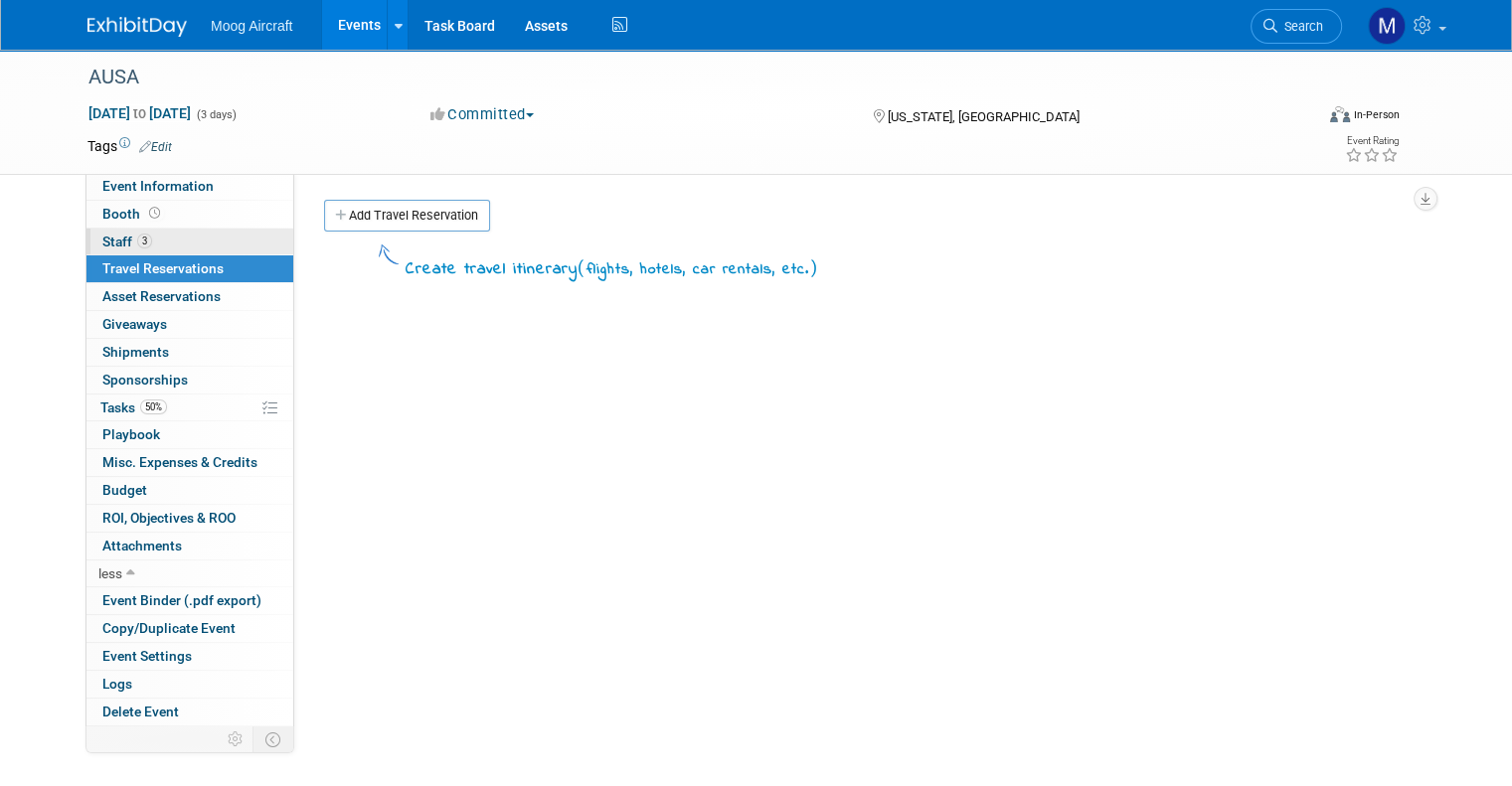
click at [103, 243] on span "Staff 3" at bounding box center [128, 241] width 50 height 16
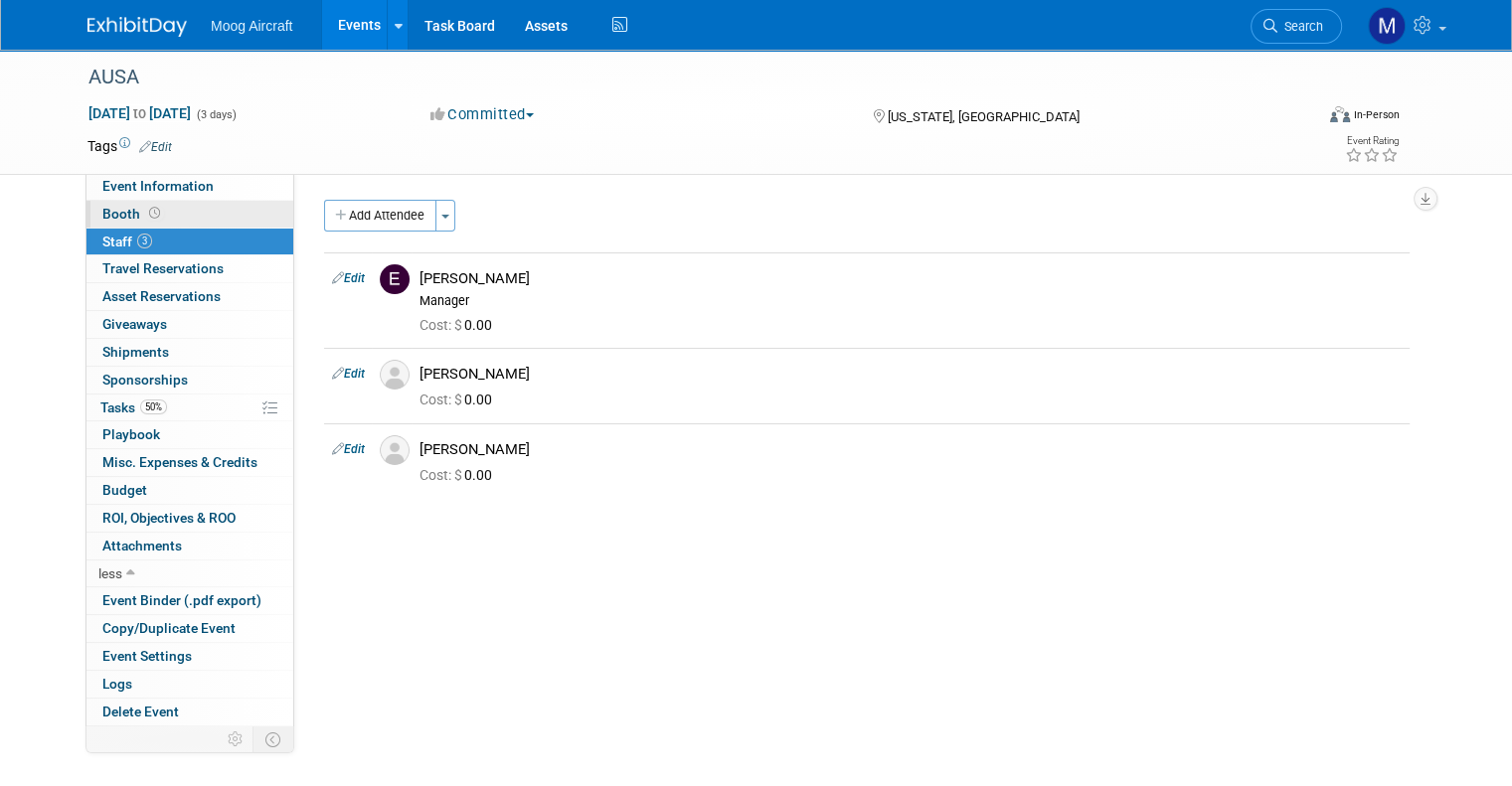
click at [146, 209] on span at bounding box center [155, 212] width 19 height 15
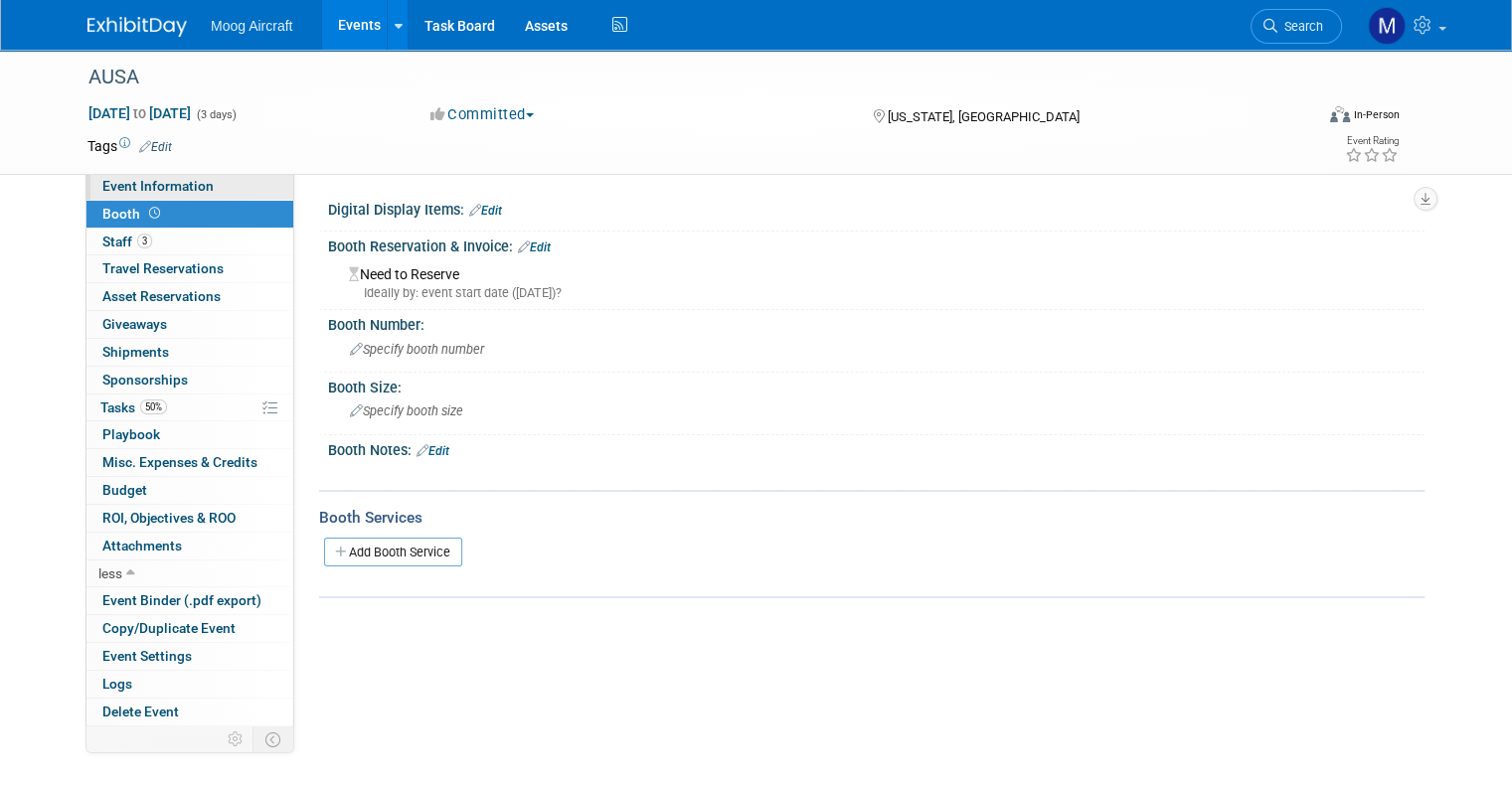
click at [148, 177] on link "Event Information" at bounding box center [189, 186] width 206 height 27
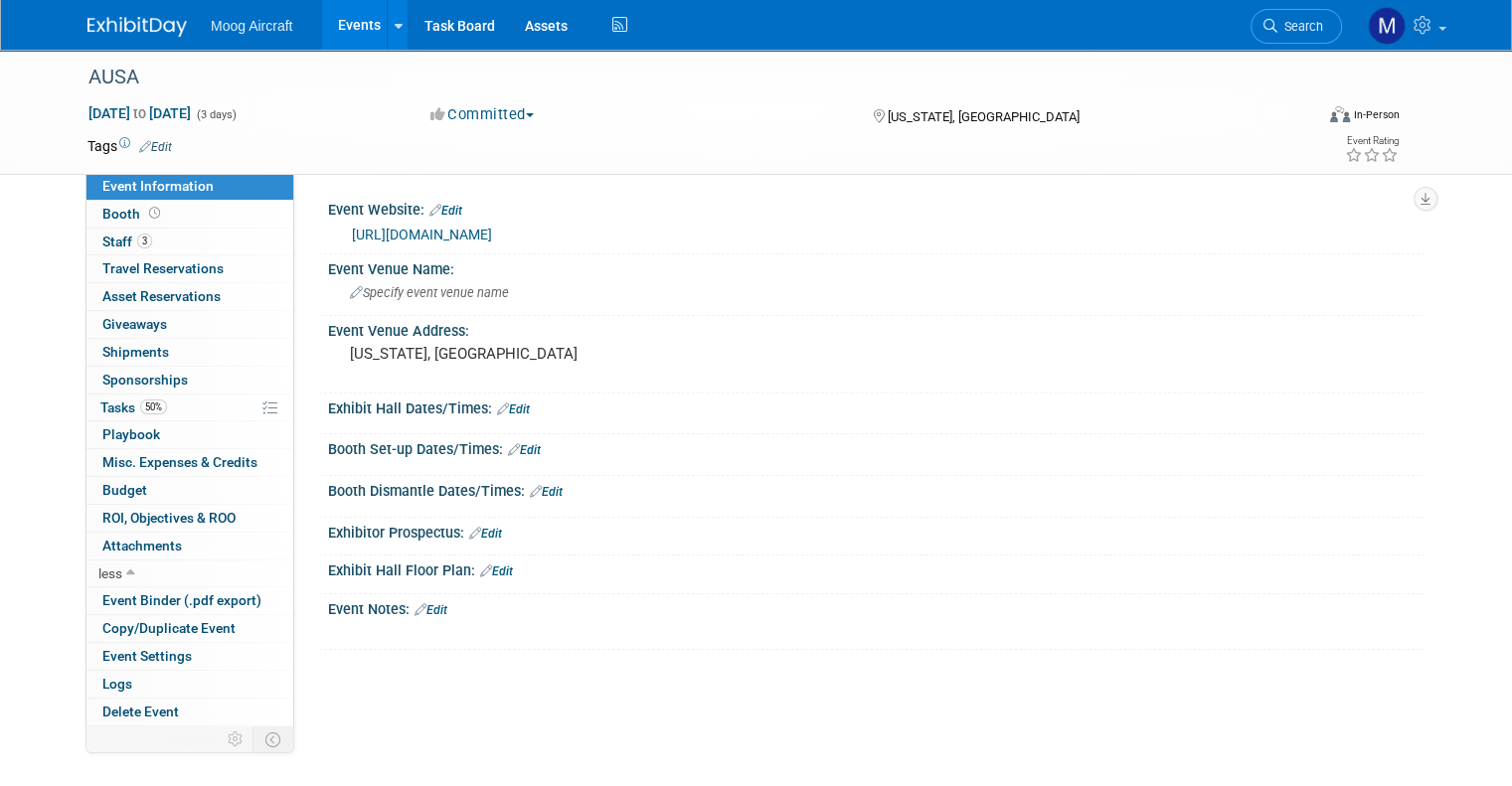
click at [232, 34] on ul "Moog Aircraft Events Add Event Bulk Upload Events Shareable Event Boards Recent…" at bounding box center [421, 25] width 421 height 50
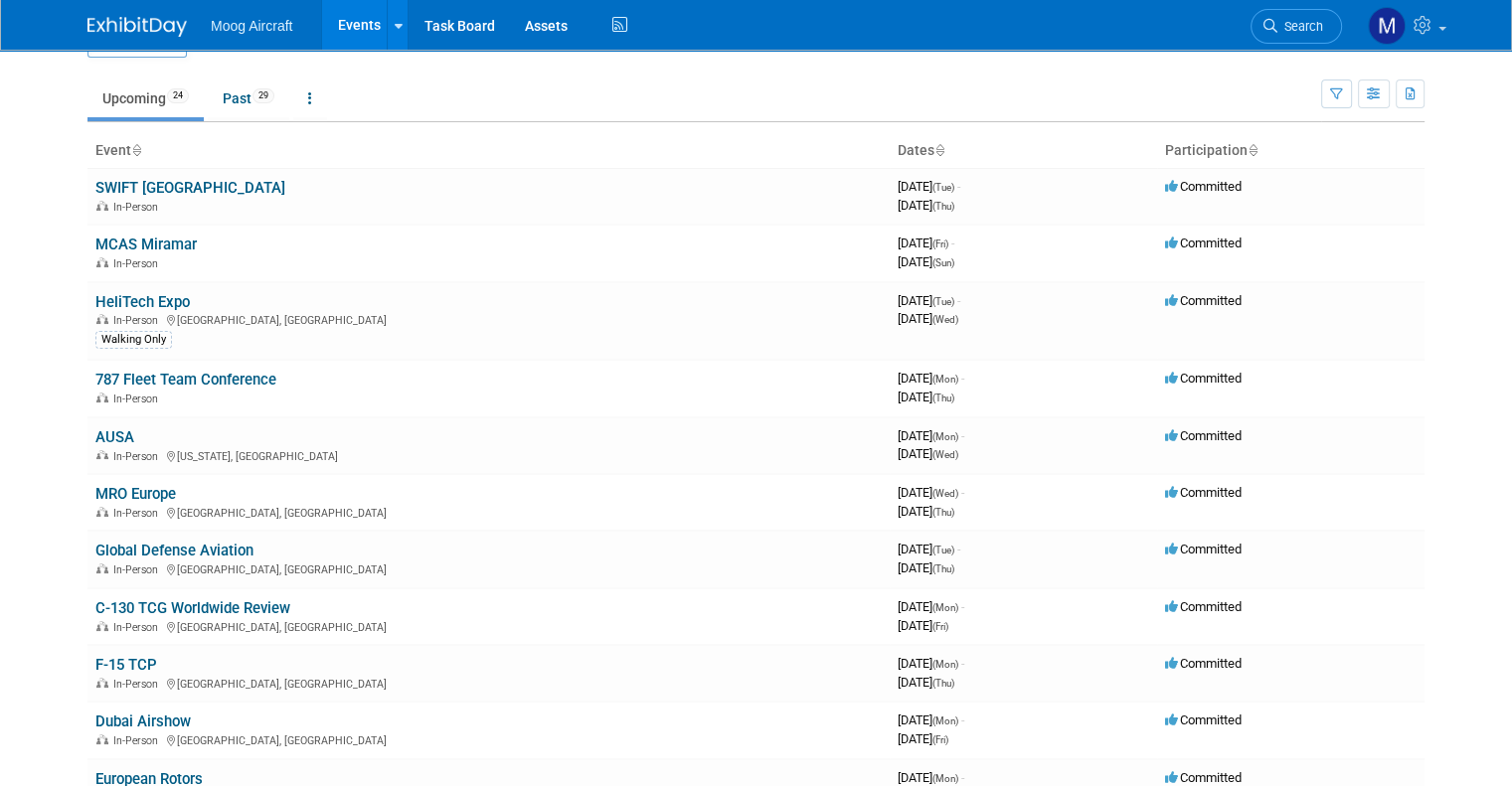
scroll to position [48, 0]
click at [230, 97] on link "Past 29" at bounding box center [248, 99] width 82 height 38
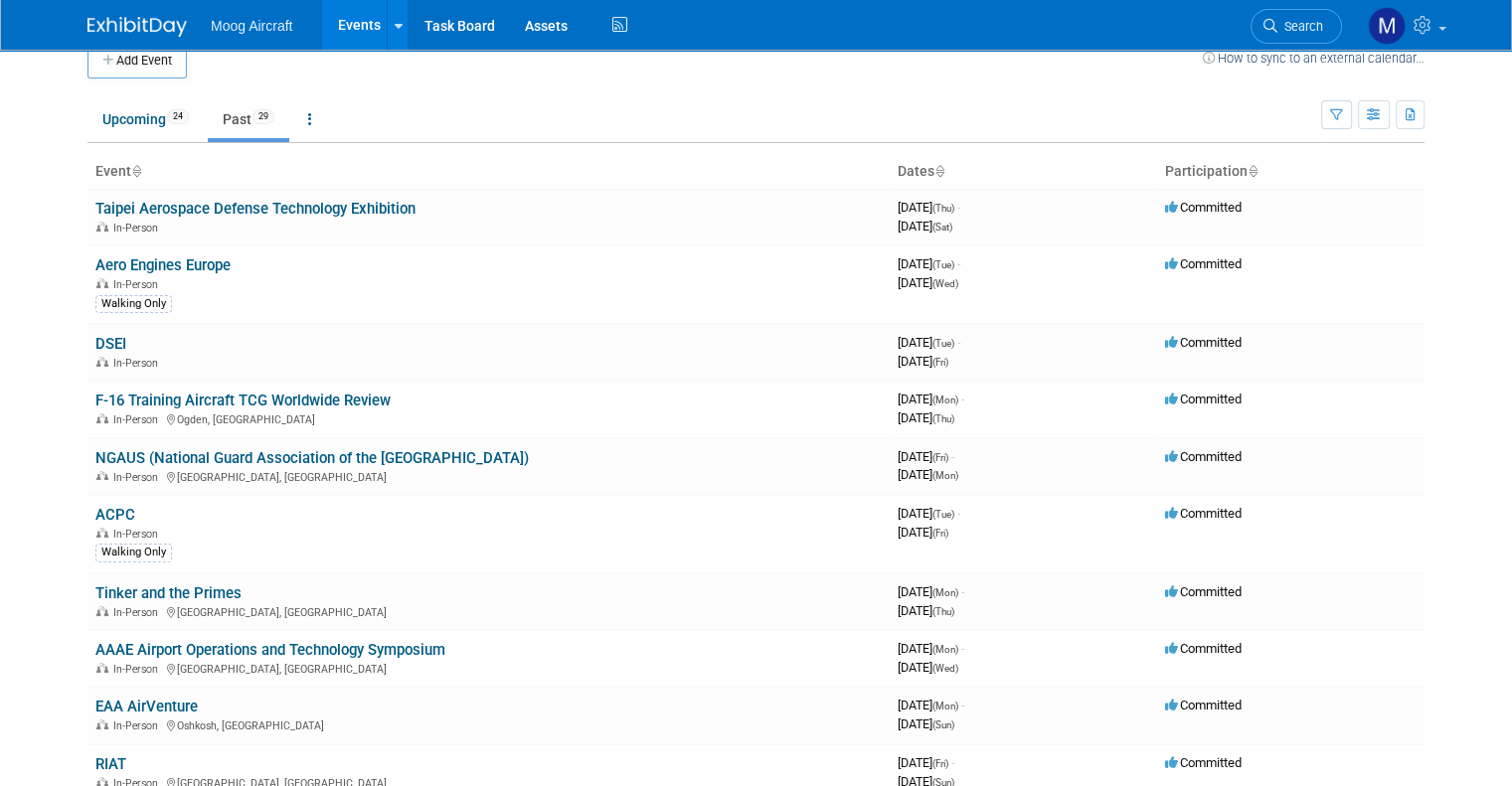
scroll to position [32, 0]
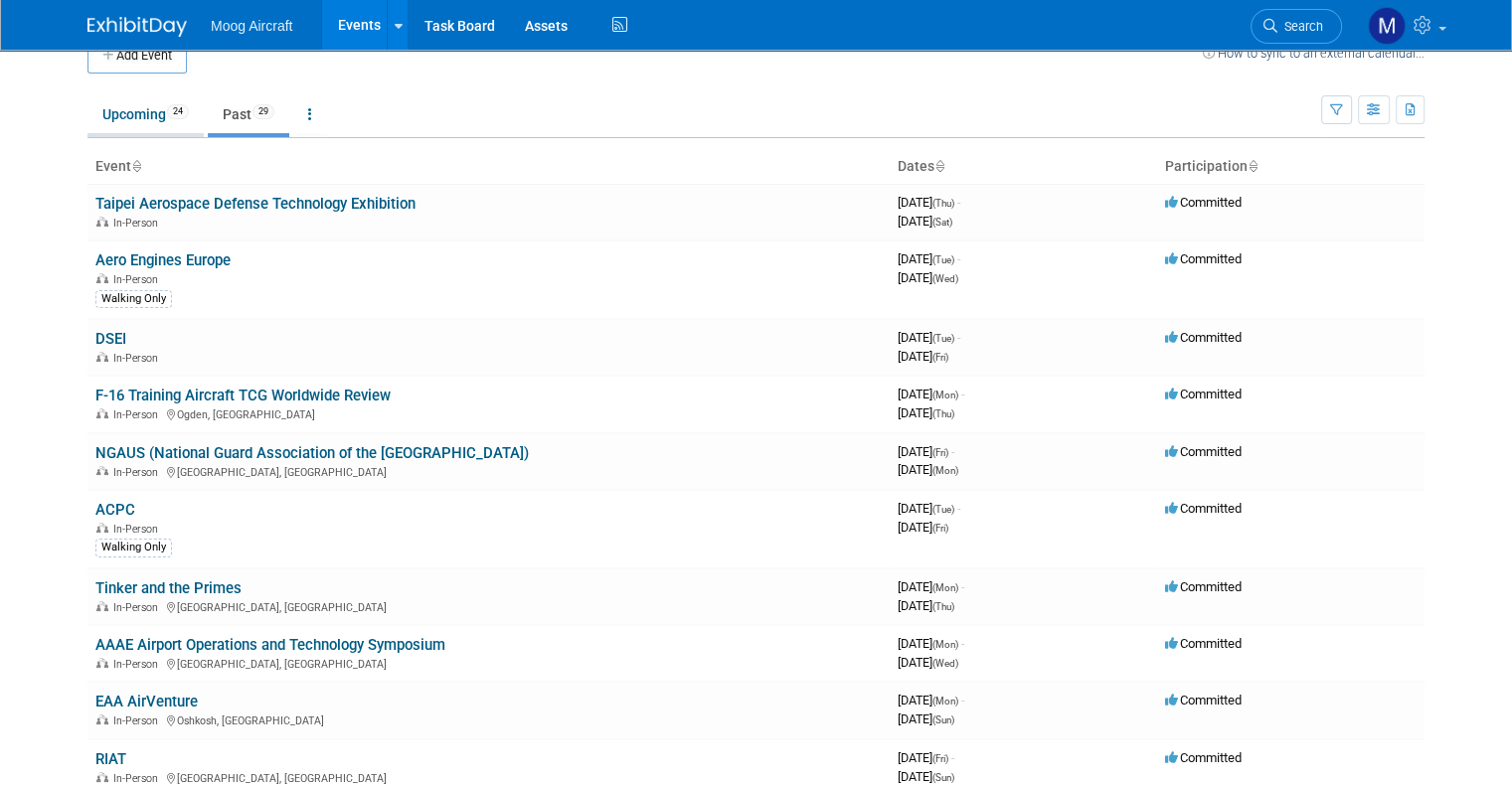
click at [129, 114] on link "Upcoming 24" at bounding box center [146, 115] width 117 height 38
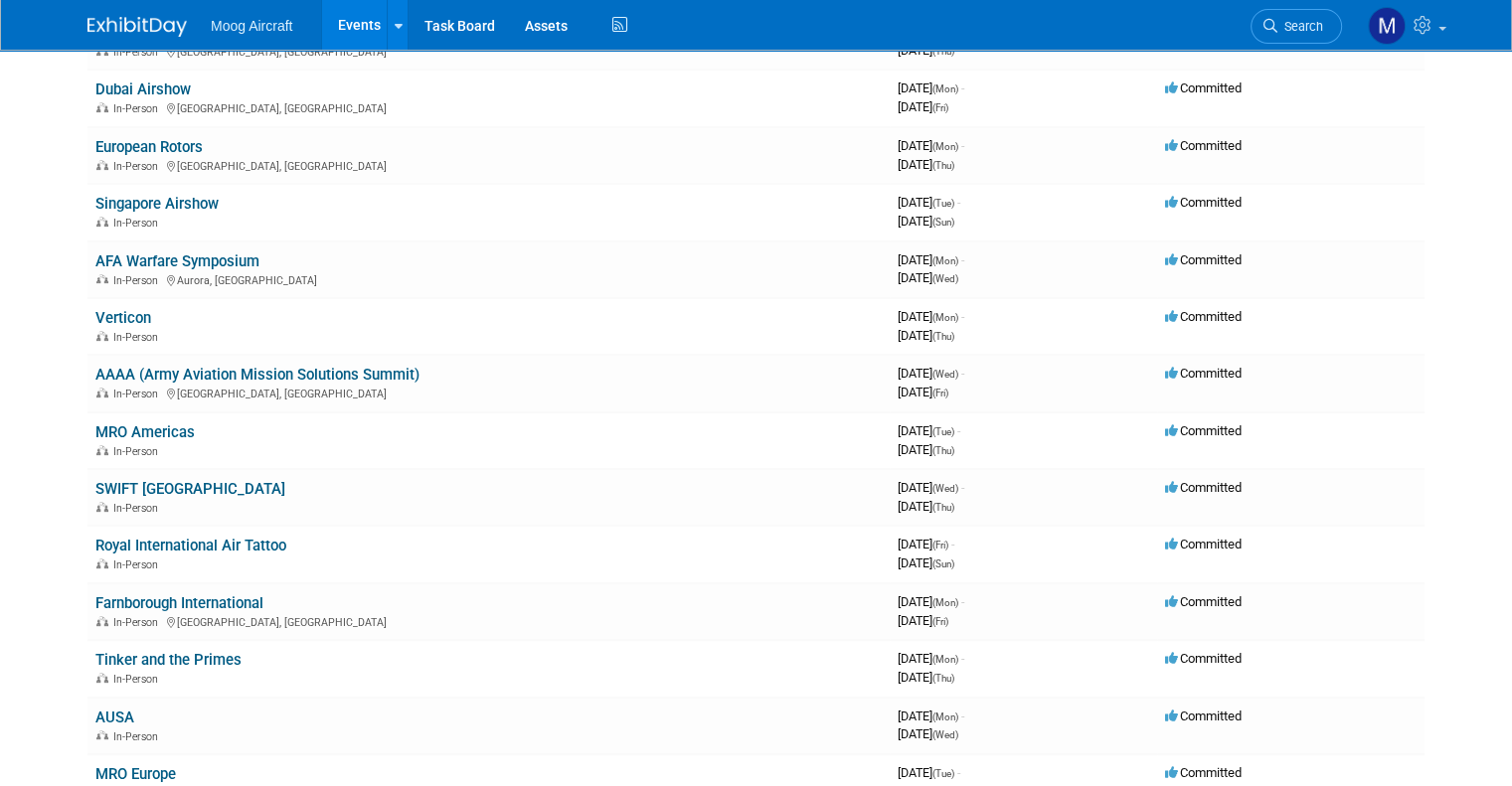
scroll to position [949, 0]
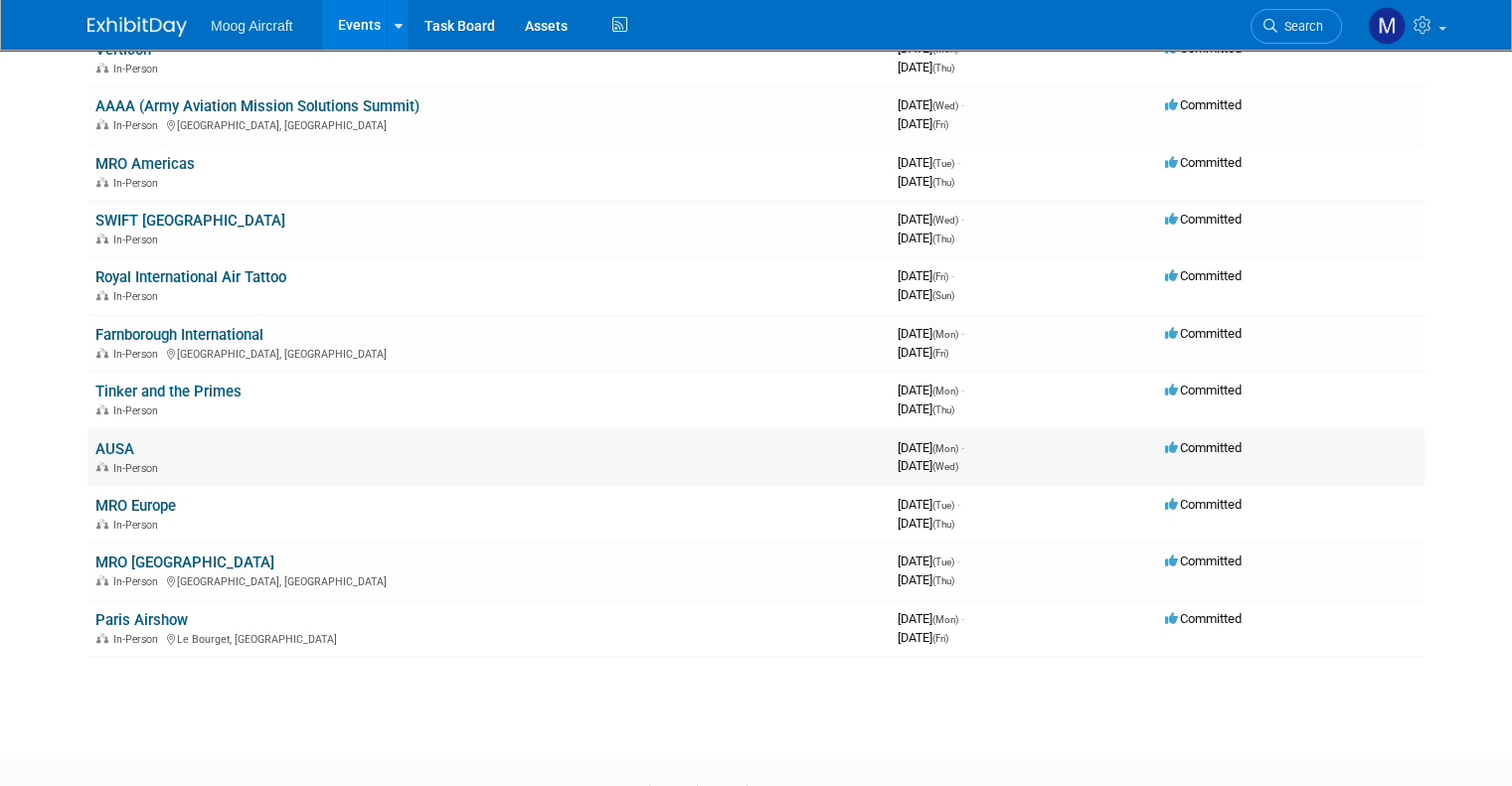
click at [189, 460] on div "In-Person" at bounding box center [489, 467] width 786 height 16
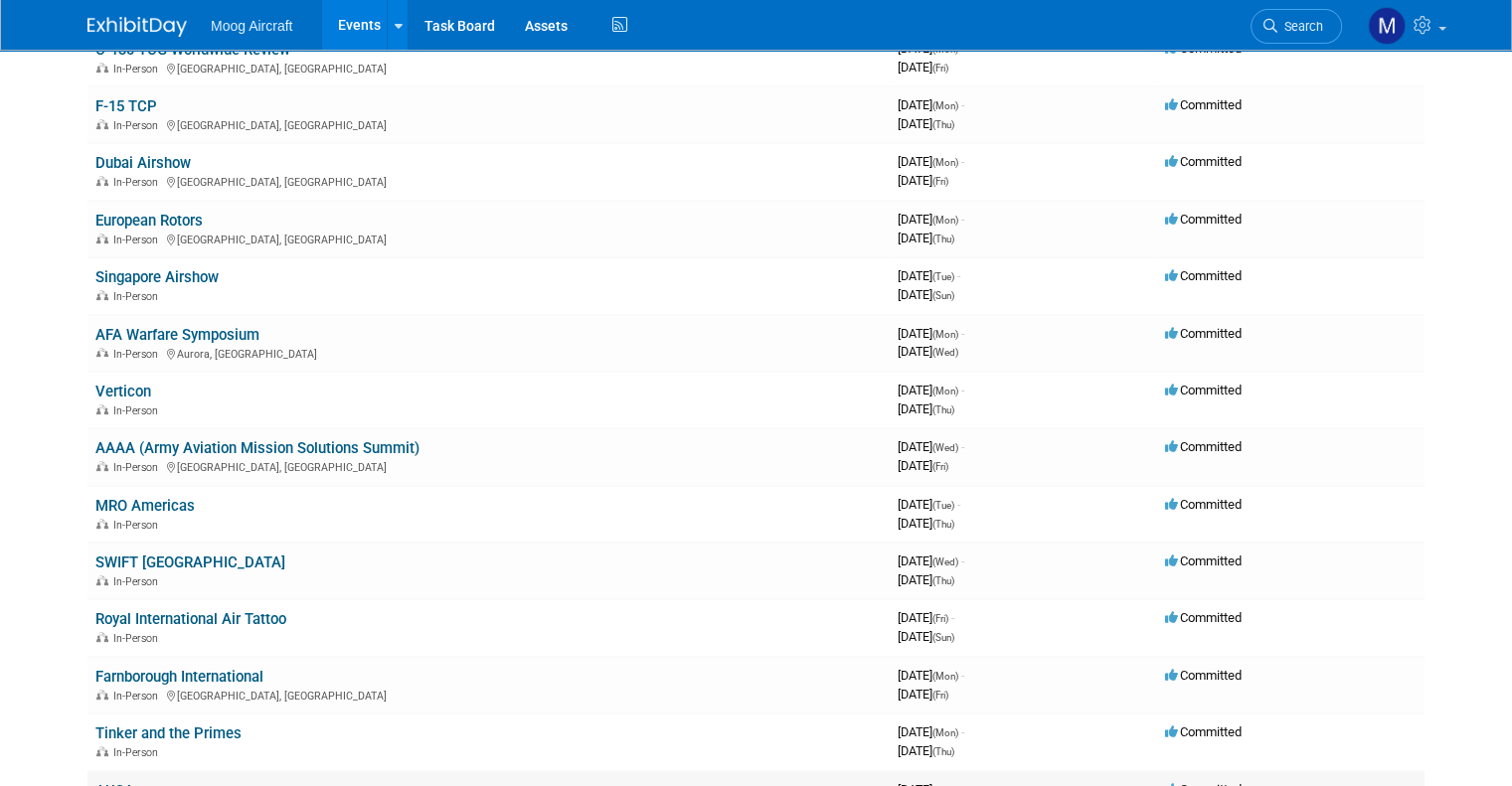
scroll to position [0, 0]
